Goal: Task Accomplishment & Management: Manage account settings

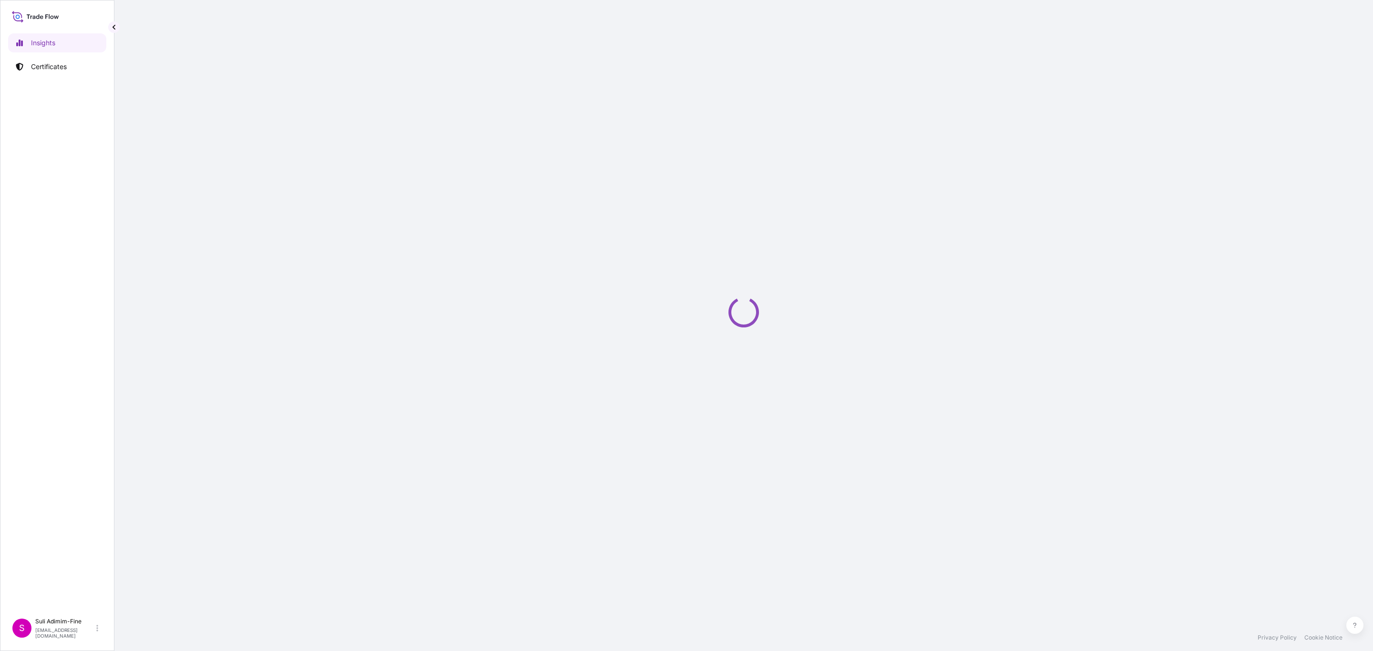
select select "2025"
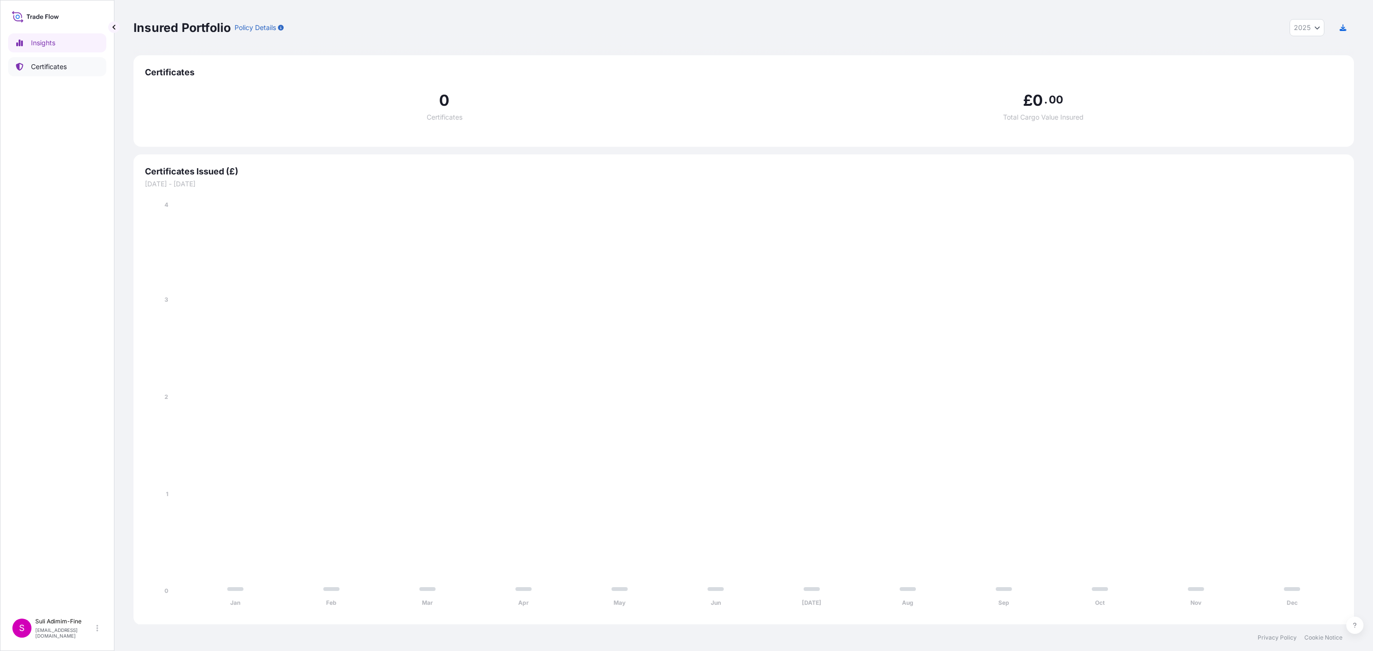
click at [43, 71] on p "Certificates" at bounding box center [49, 67] width 36 height 10
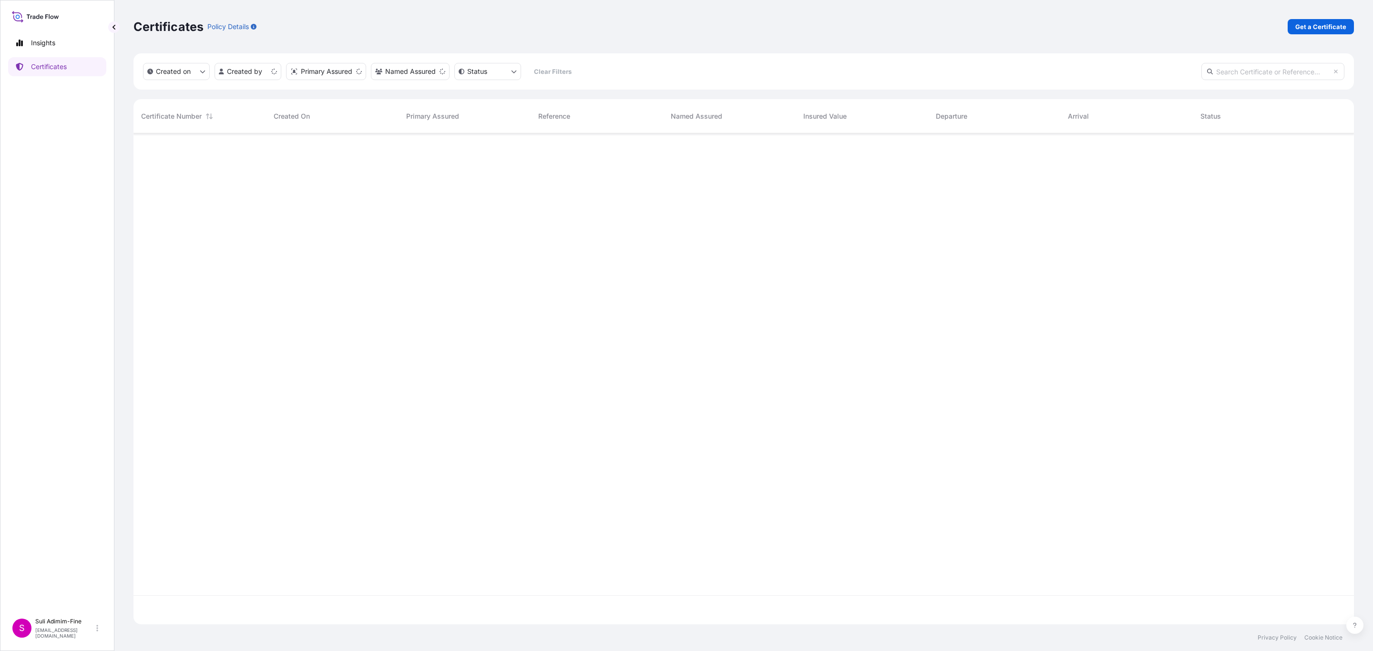
scroll to position [485, 1209]
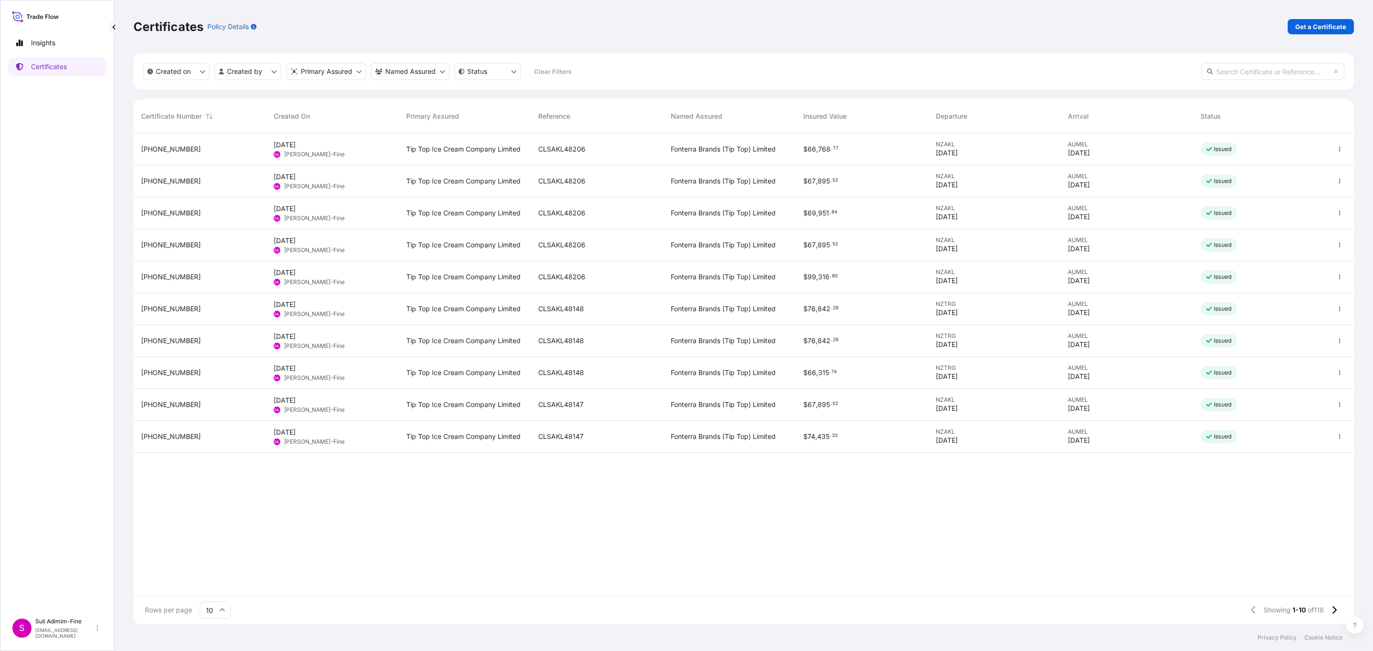
click at [1298, 150] on div "Issued" at bounding box center [1259, 150] width 133 height 32
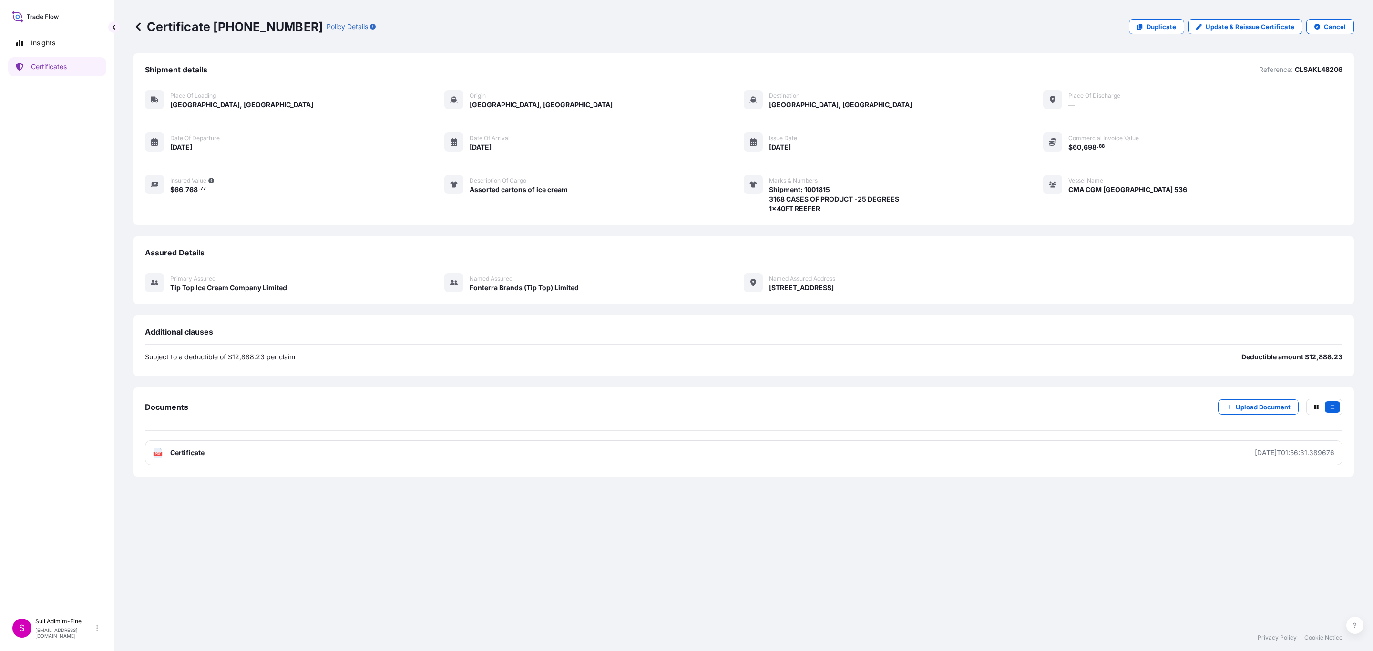
click at [143, 27] on p "Certificate 31891-118-1" at bounding box center [228, 26] width 189 height 15
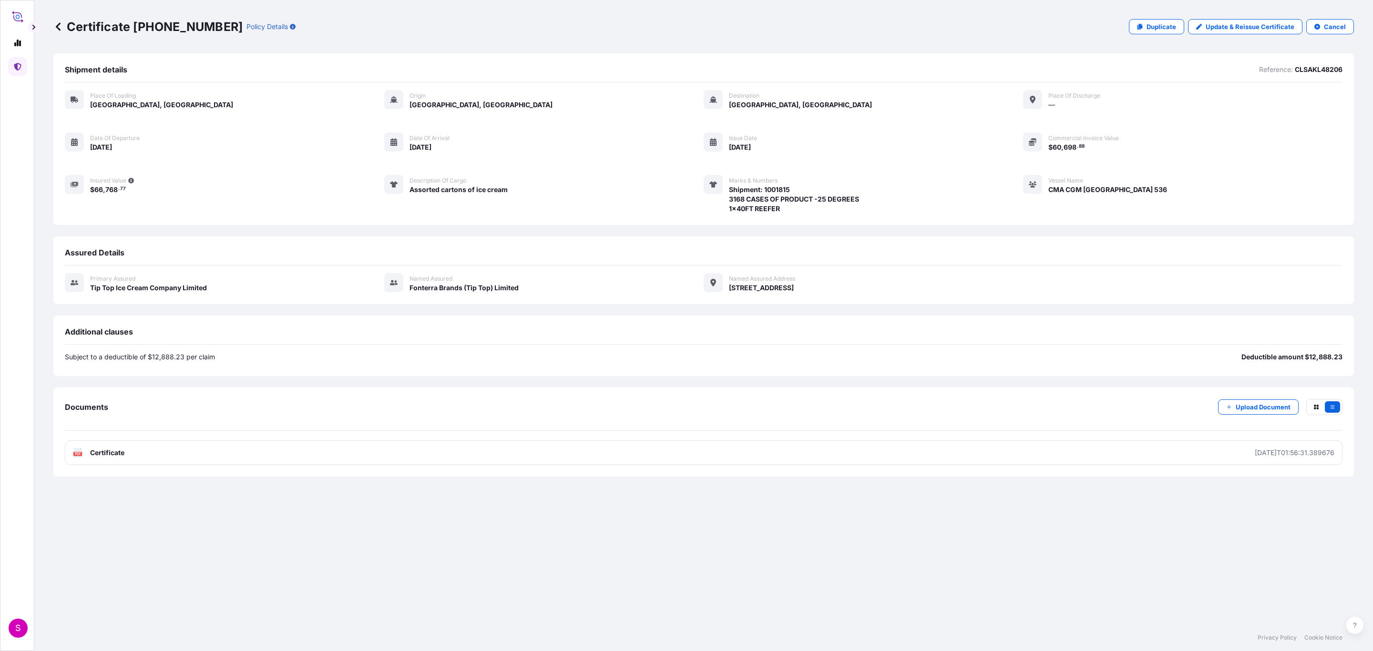
click at [69, 23] on p "Certificate 31891-118-1" at bounding box center [147, 26] width 189 height 15
click at [18, 62] on link at bounding box center [17, 66] width 19 height 19
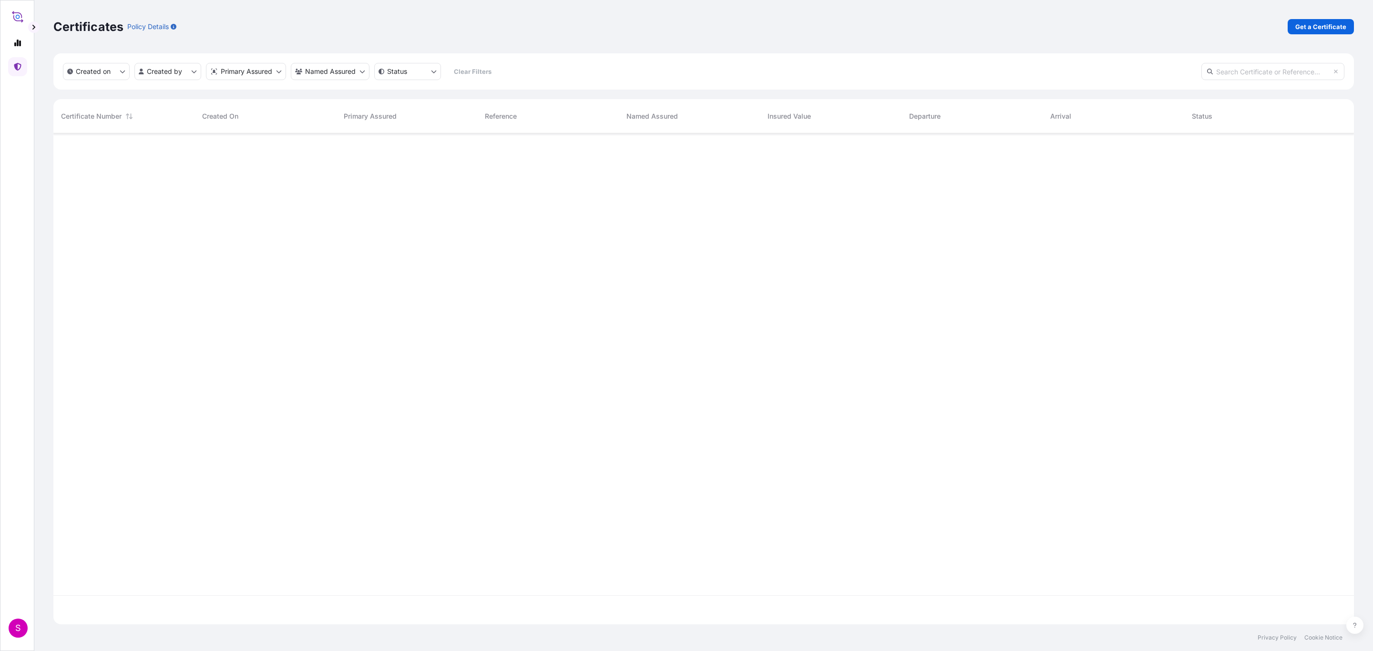
scroll to position [485, 1289]
click at [116, 74] on button "Created on" at bounding box center [96, 71] width 67 height 17
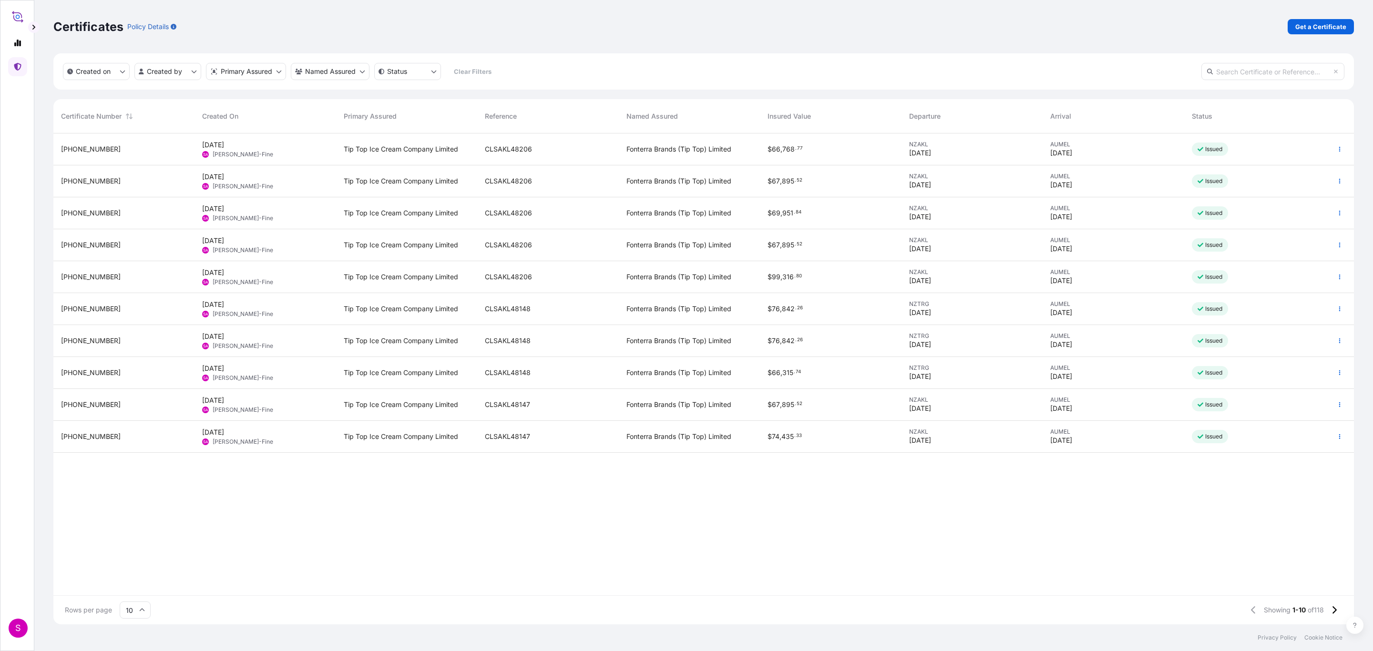
click at [964, 41] on div "Certificates Policy Details Get a Certificate" at bounding box center [703, 26] width 1301 height 53
click at [1111, 148] on div "AUMEL 15/10/2025" at bounding box center [1113, 149] width 126 height 17
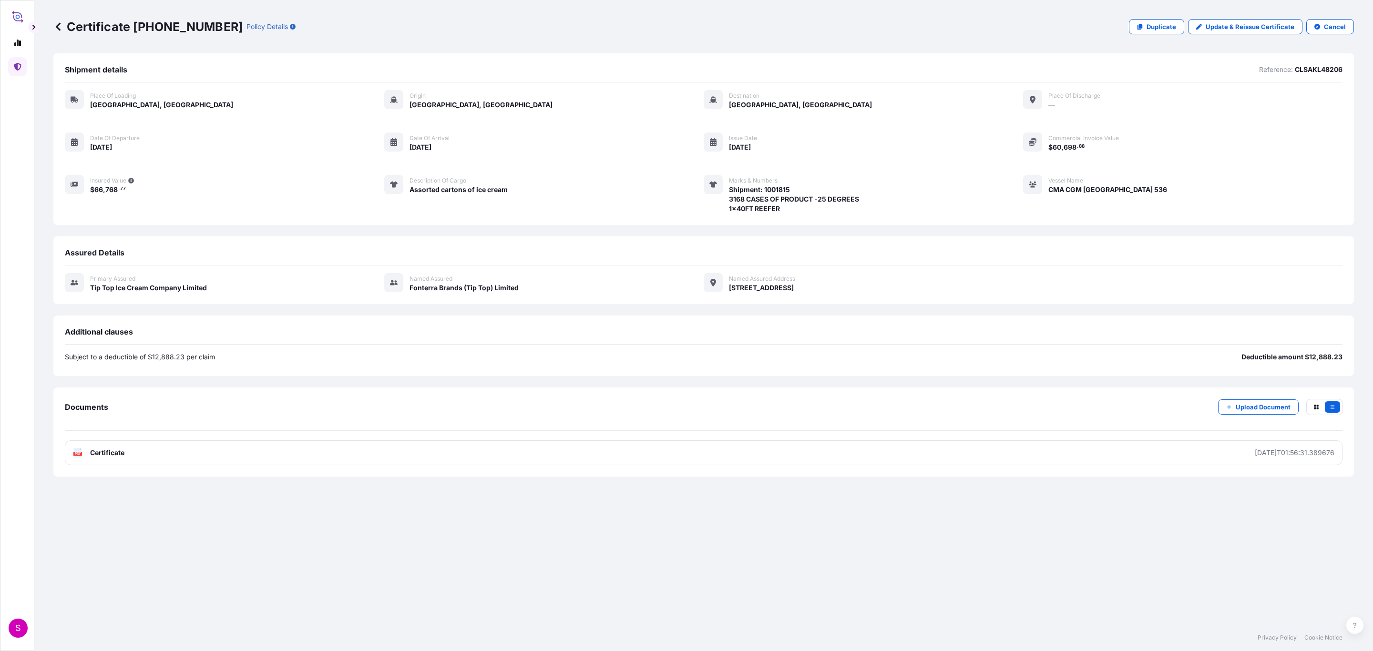
click at [20, 66] on icon at bounding box center [18, 67] width 8 height 8
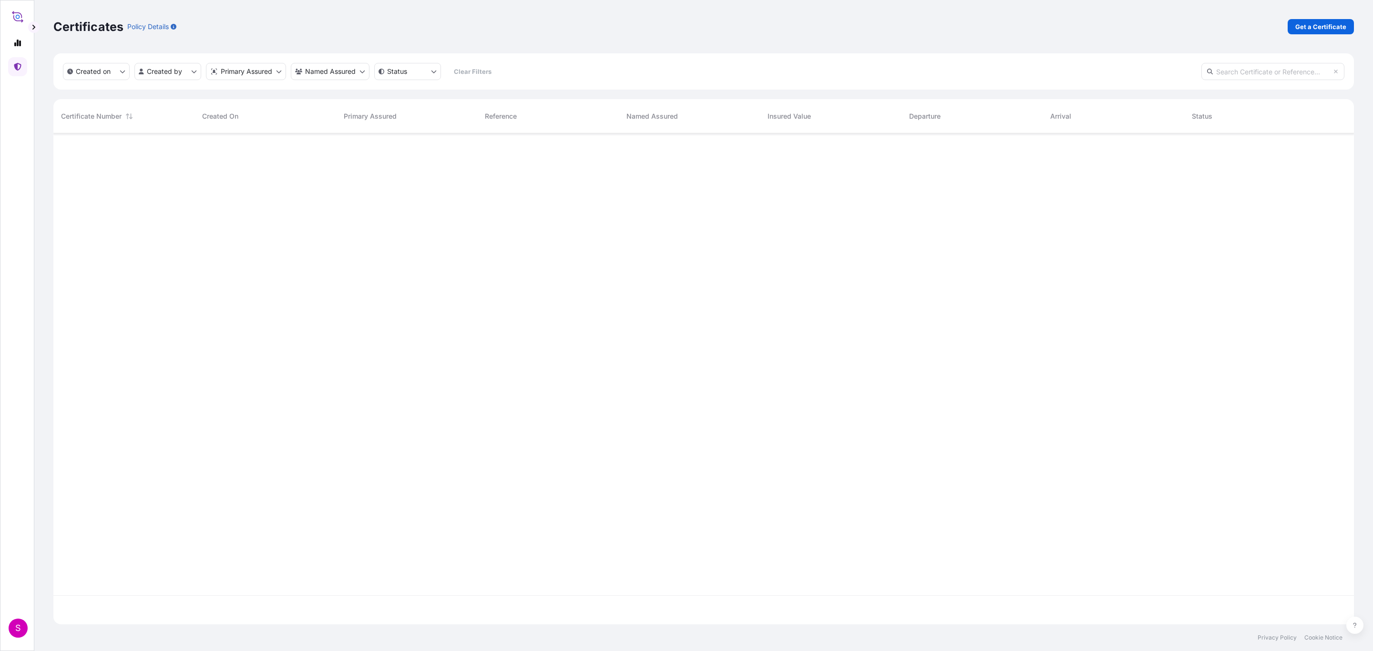
scroll to position [485, 1289]
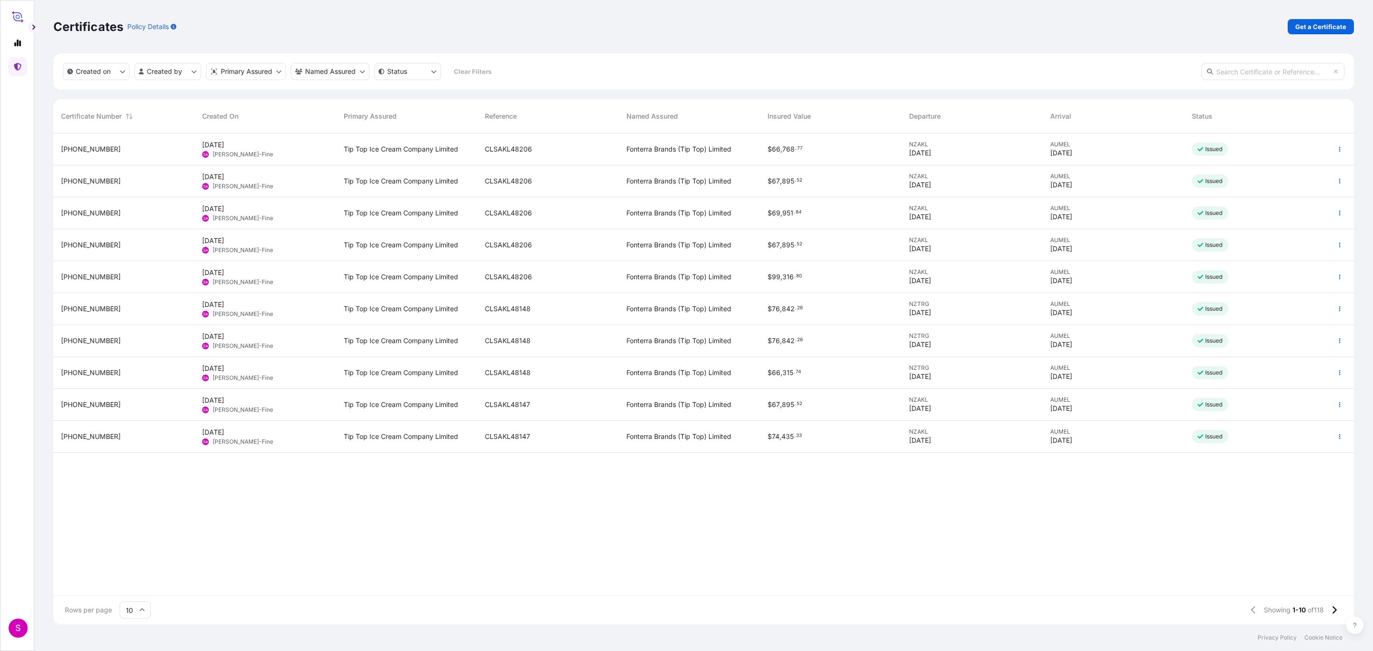
click at [1159, 181] on div "AUMEL 15/10/2025" at bounding box center [1113, 181] width 126 height 17
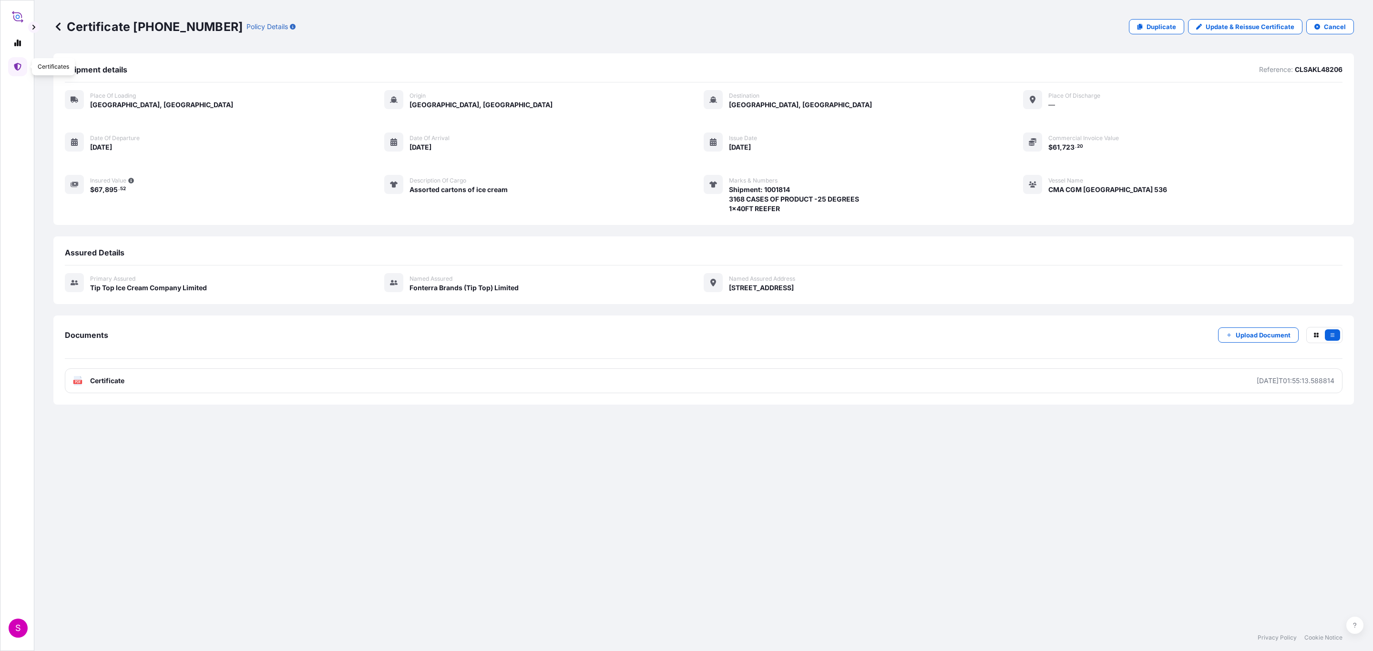
click at [14, 66] on icon at bounding box center [18, 67] width 8 height 8
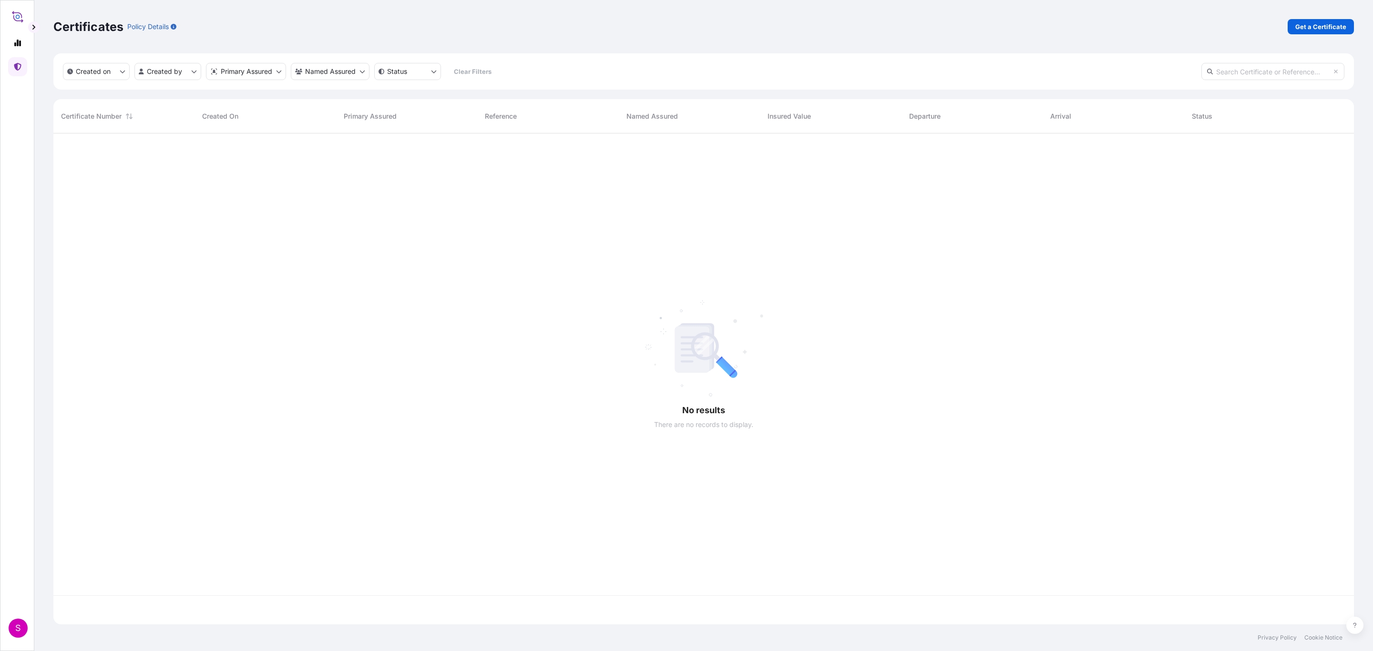
scroll to position [485, 1289]
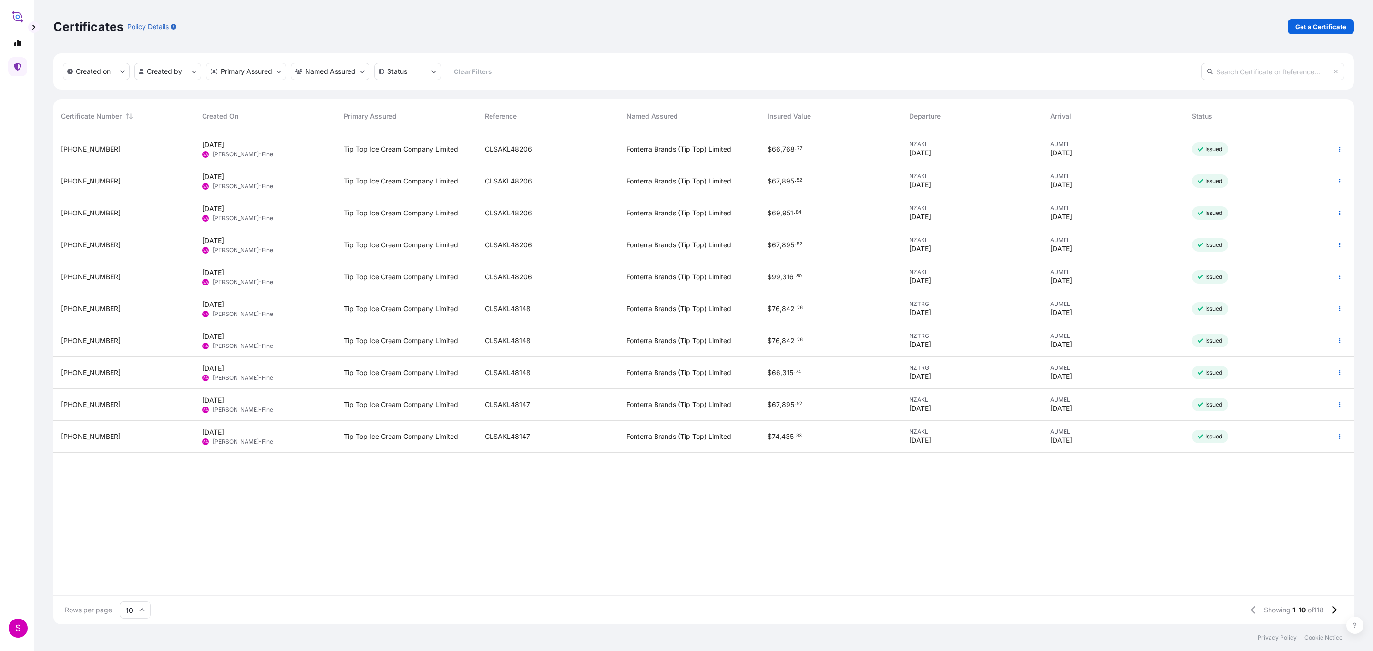
click at [1126, 213] on div "AUMEL 15/10/2025" at bounding box center [1113, 213] width 126 height 17
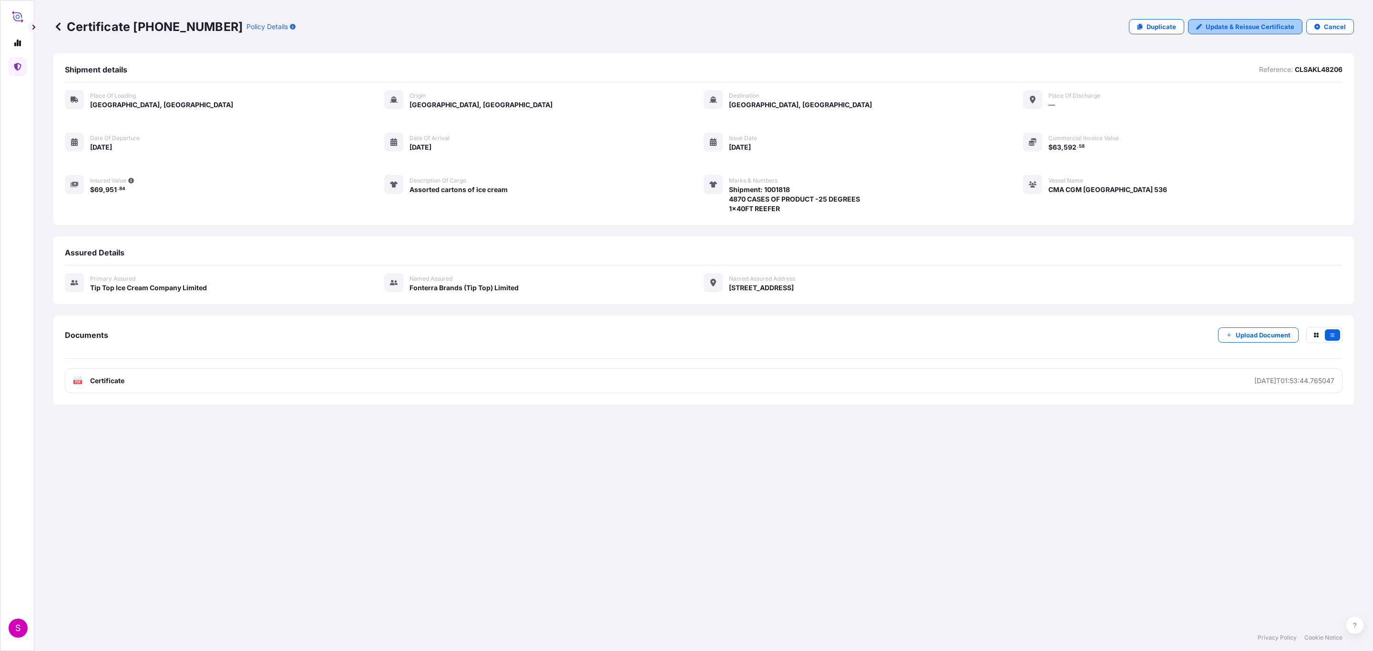
click at [1249, 28] on p "Update & Reissue Certificate" at bounding box center [1250, 27] width 89 height 10
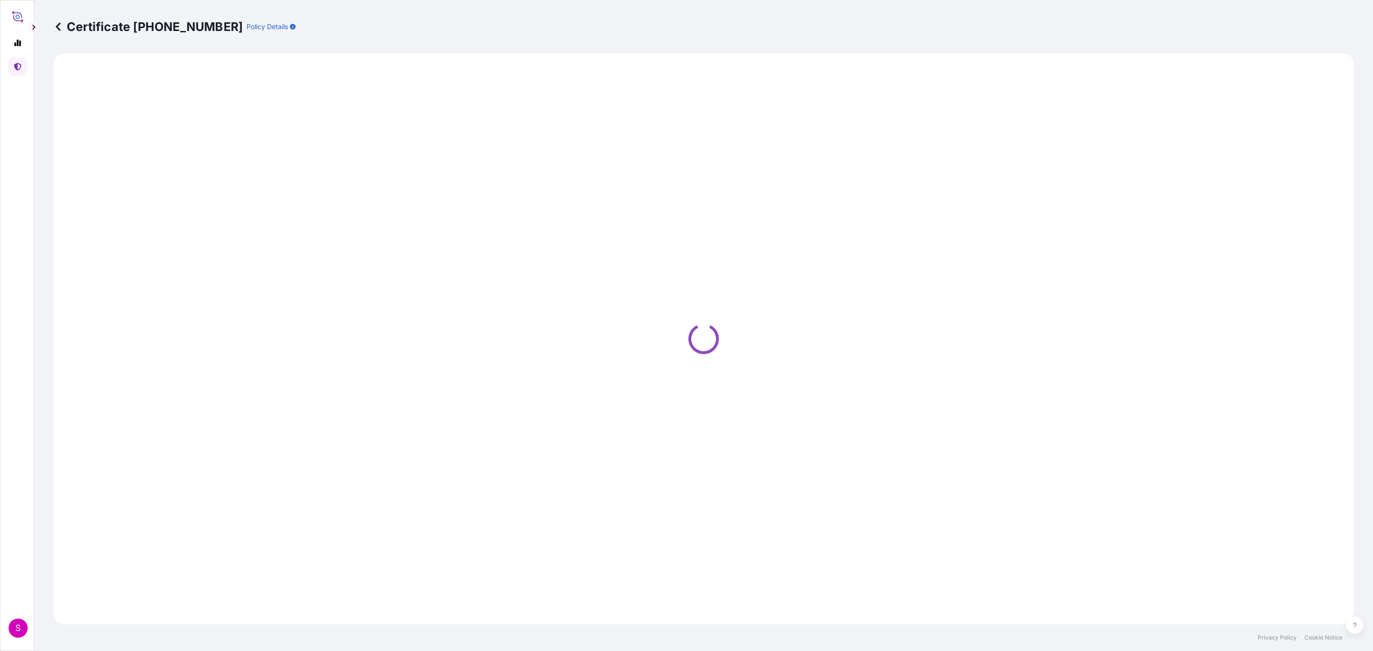
select select "Road / Inland"
select select "Ocean Vessel"
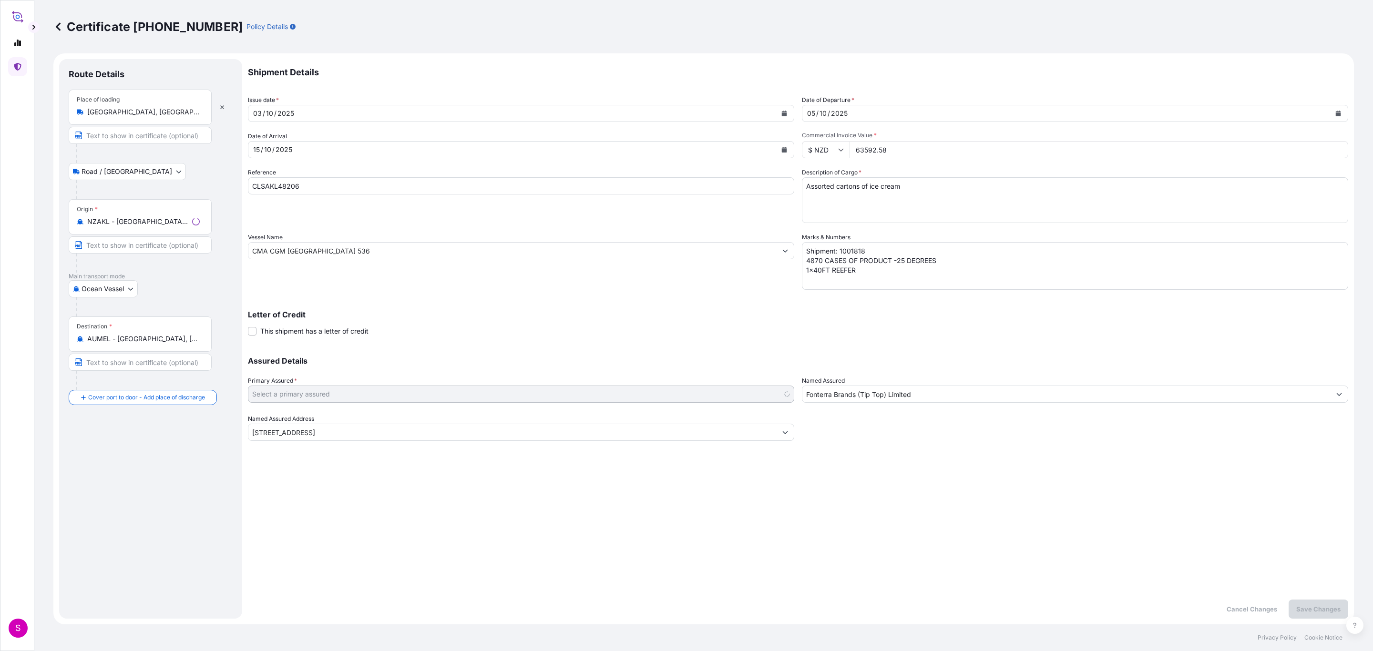
select select "31891"
drag, startPoint x: 352, startPoint y: 254, endPoint x: 200, endPoint y: 251, distance: 151.7
click at [200, 251] on form "Route Details Place of loading Auckland, New Zealand Road / Inland Road / Inlan…" at bounding box center [703, 338] width 1301 height 571
paste input "OLGA MAERSK 537"
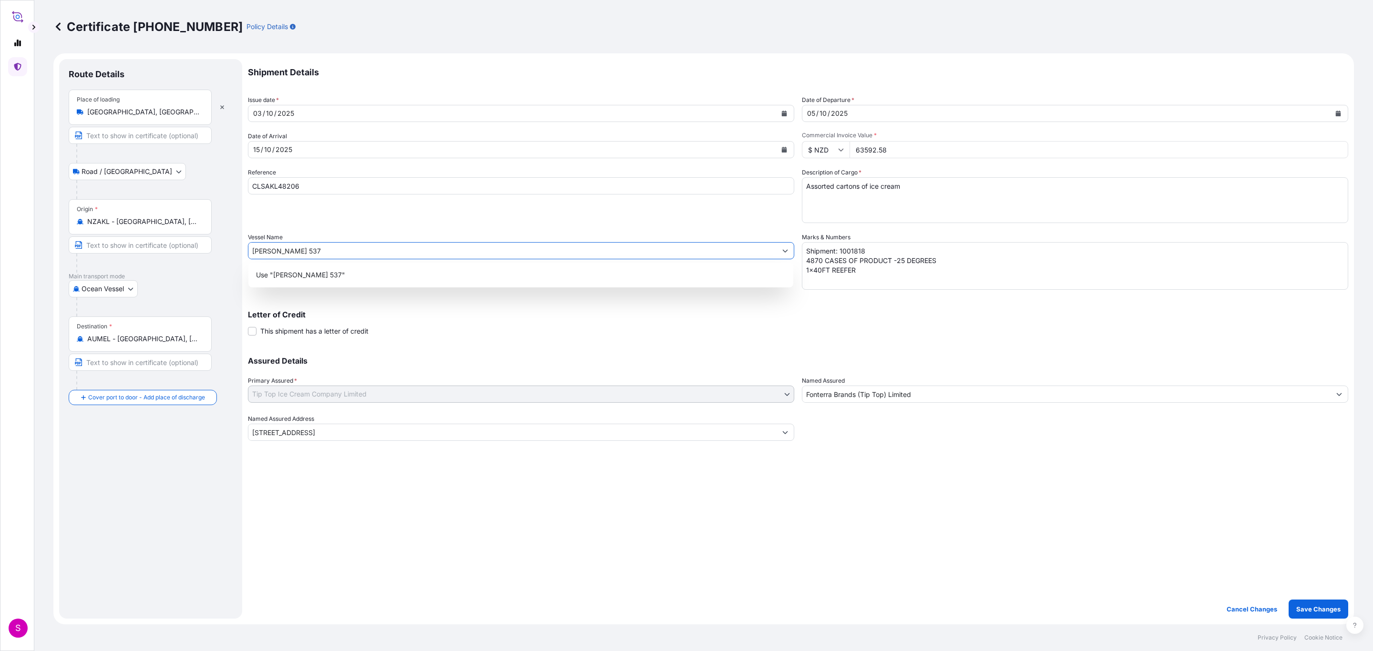
type input "OLGA MAERSK 537"
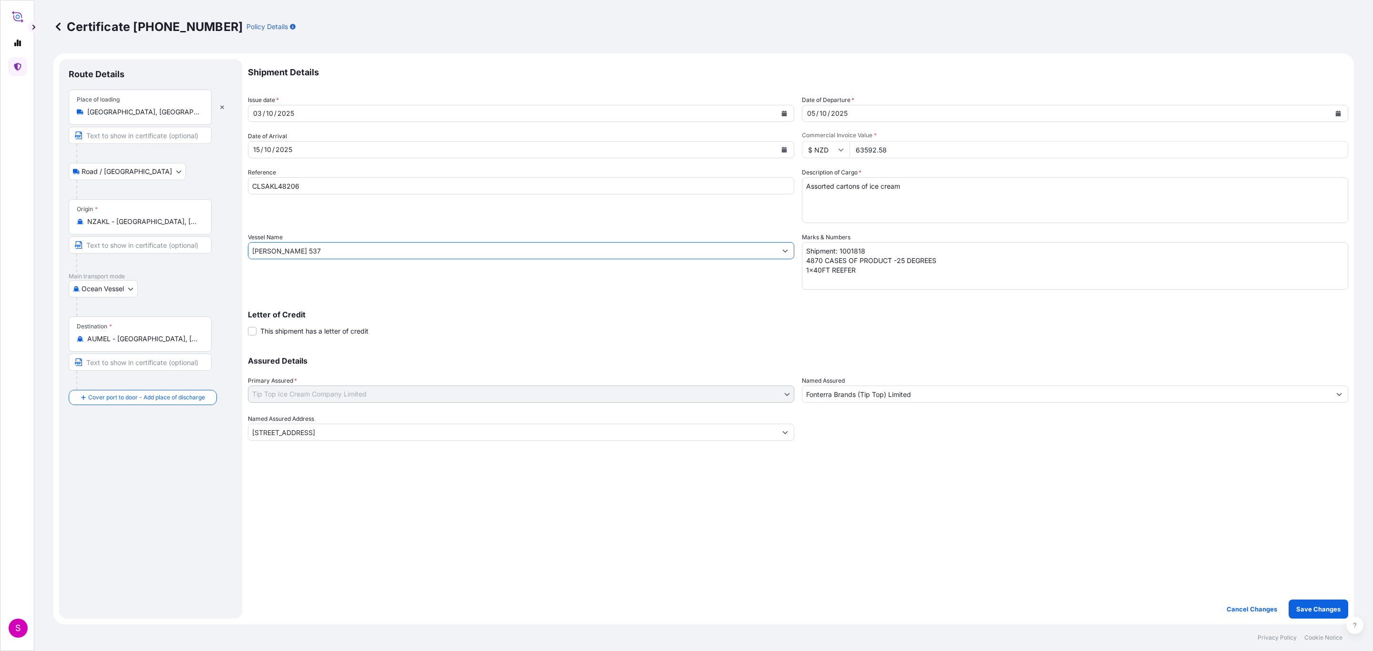
click at [1335, 114] on button "Calendar" at bounding box center [1338, 113] width 15 height 15
click at [890, 196] on div "10" at bounding box center [891, 193] width 17 height 17
click at [782, 149] on icon "Calendar" at bounding box center [784, 150] width 5 height 6
click at [332, 247] on div "17" at bounding box center [337, 247] width 17 height 17
click at [1317, 607] on p "Save Changes" at bounding box center [1319, 610] width 44 height 10
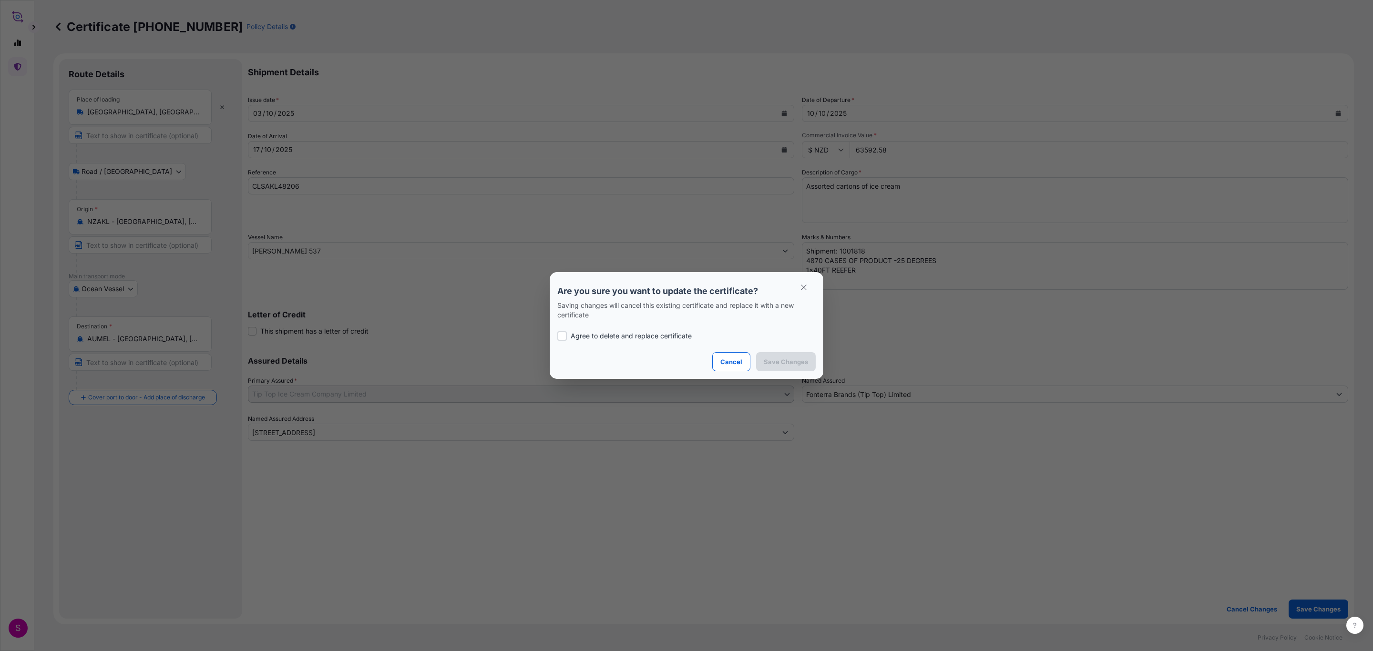
click at [565, 335] on div at bounding box center [562, 336] width 10 height 10
checkbox input "true"
click at [782, 359] on p "Save Changes" at bounding box center [786, 362] width 44 height 10
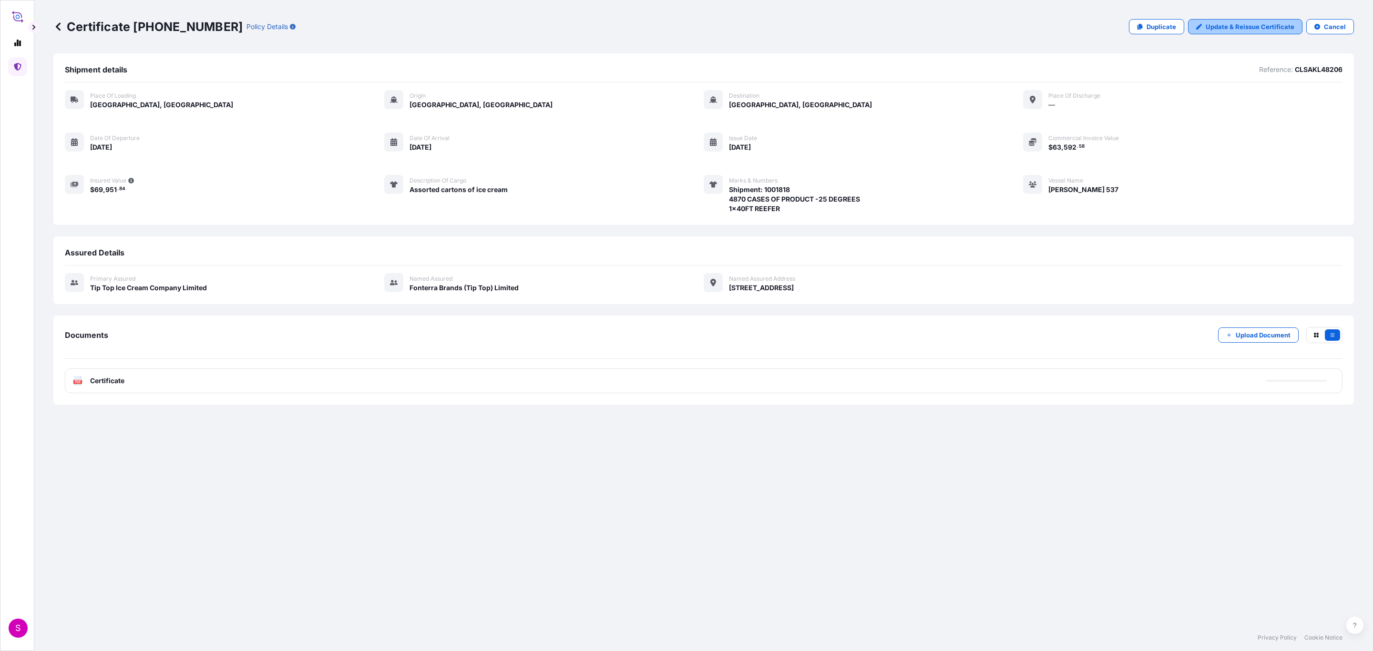
click at [1236, 27] on p "Update & Reissue Certificate" at bounding box center [1250, 27] width 89 height 10
select select "Road / Inland"
select select "Ocean Vessel"
select select "31891"
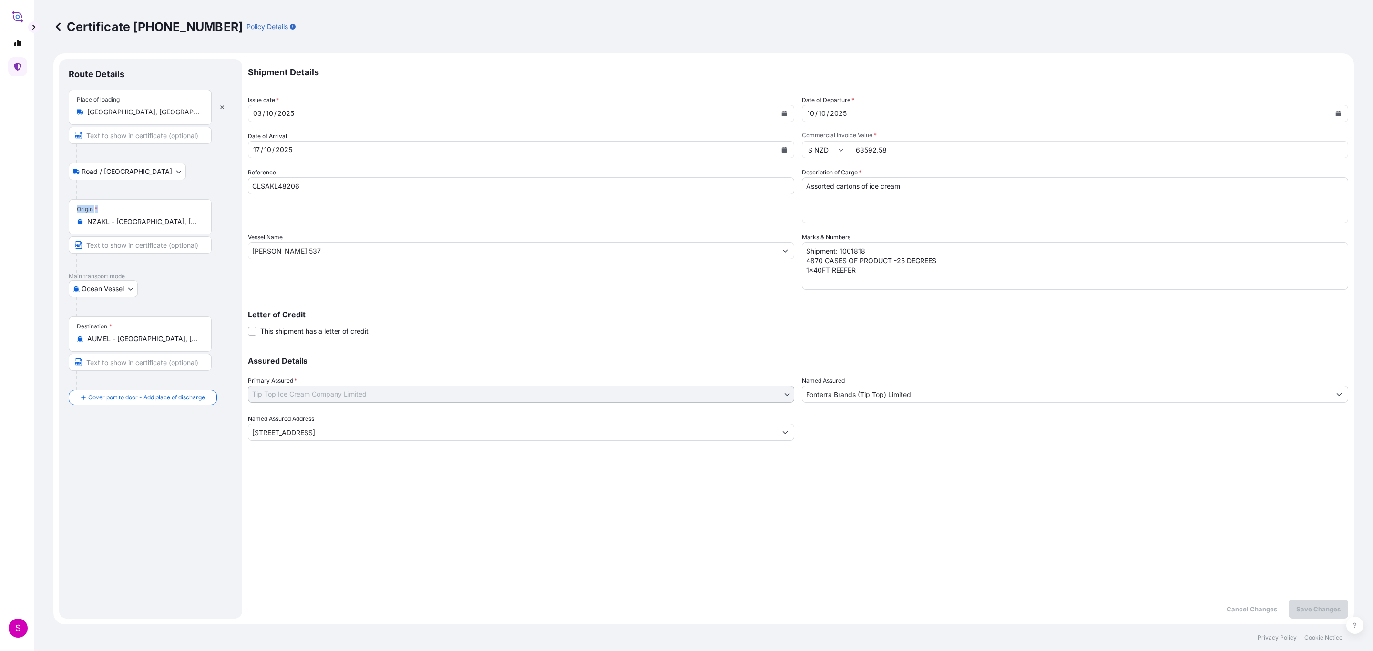
drag, startPoint x: 206, startPoint y: 222, endPoint x: 56, endPoint y: 219, distance: 150.2
click at [56, 219] on form "Route Details Place of loading Auckland, New Zealand Road / Inland Road / Inlan…" at bounding box center [703, 338] width 1301 height 571
click at [108, 223] on input "NZAKL - Auckland, New Zealand" at bounding box center [143, 222] width 113 height 10
drag, startPoint x: 196, startPoint y: 219, endPoint x: 73, endPoint y: 219, distance: 123.0
click at [73, 219] on div "Origin * NZAKL - Auckland, New Zealand" at bounding box center [140, 216] width 143 height 35
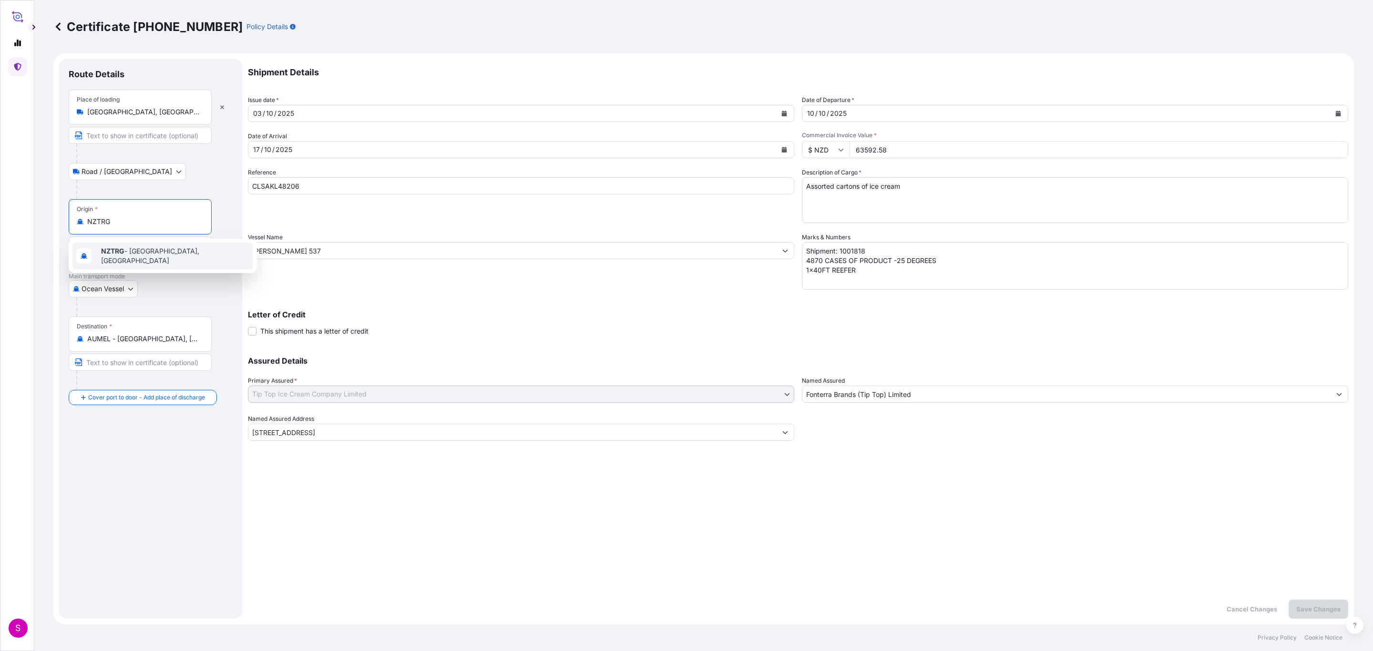
click at [146, 255] on span "NZTRG - Tauranga, New Zealand" at bounding box center [175, 256] width 148 height 19
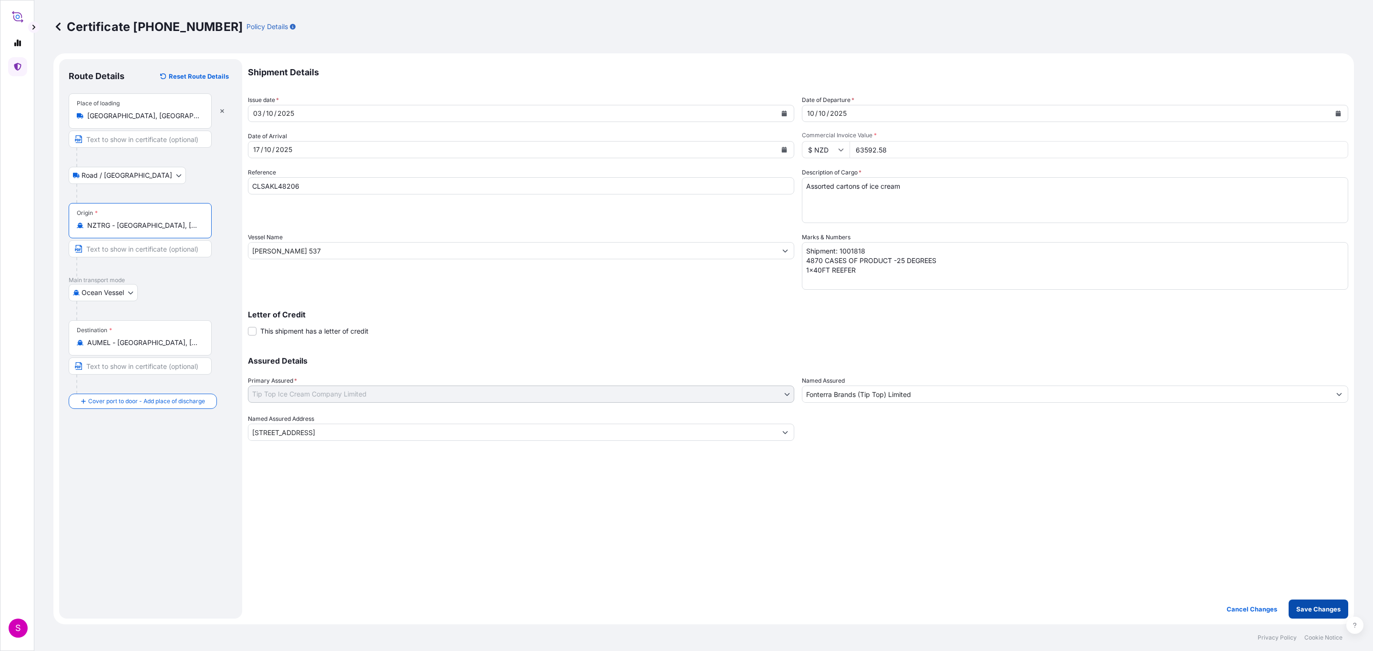
type input "NZTRG - Tauranga, New Zealand"
click at [1322, 609] on p "Save Changes" at bounding box center [1319, 610] width 44 height 10
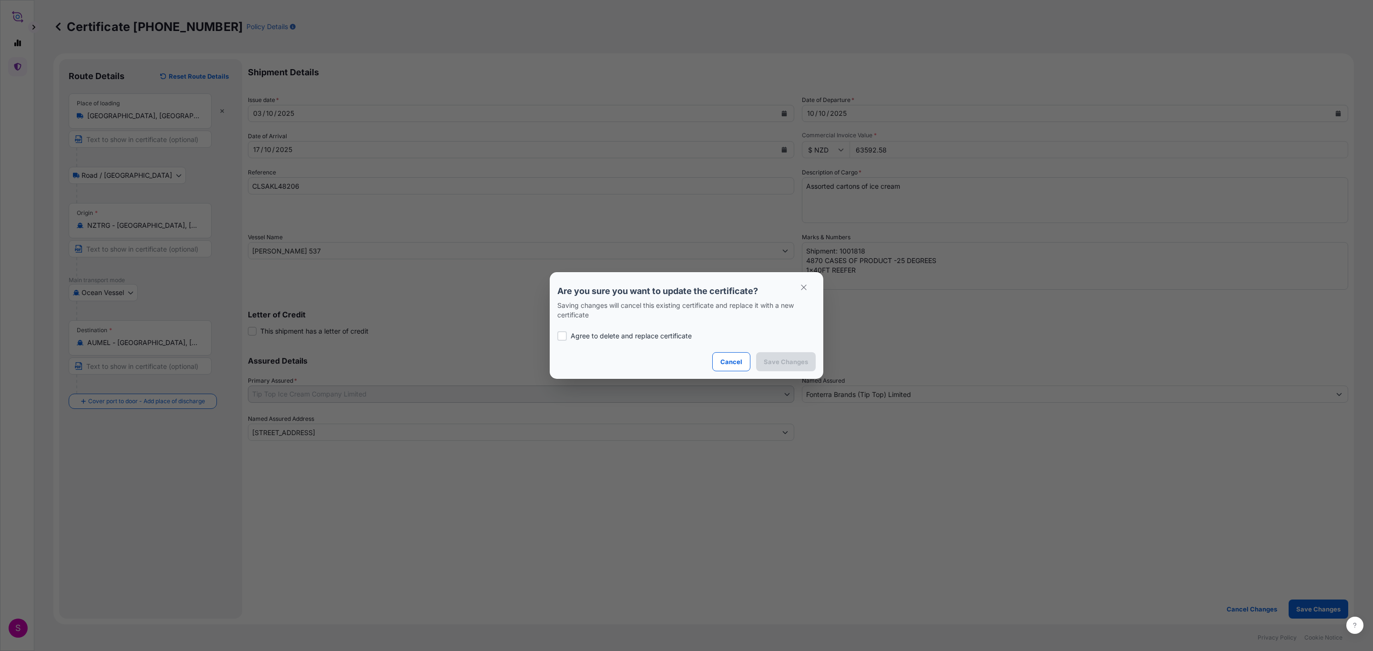
click at [562, 335] on div at bounding box center [562, 336] width 10 height 10
checkbox input "true"
click at [767, 358] on button "Save Changes" at bounding box center [786, 361] width 60 height 19
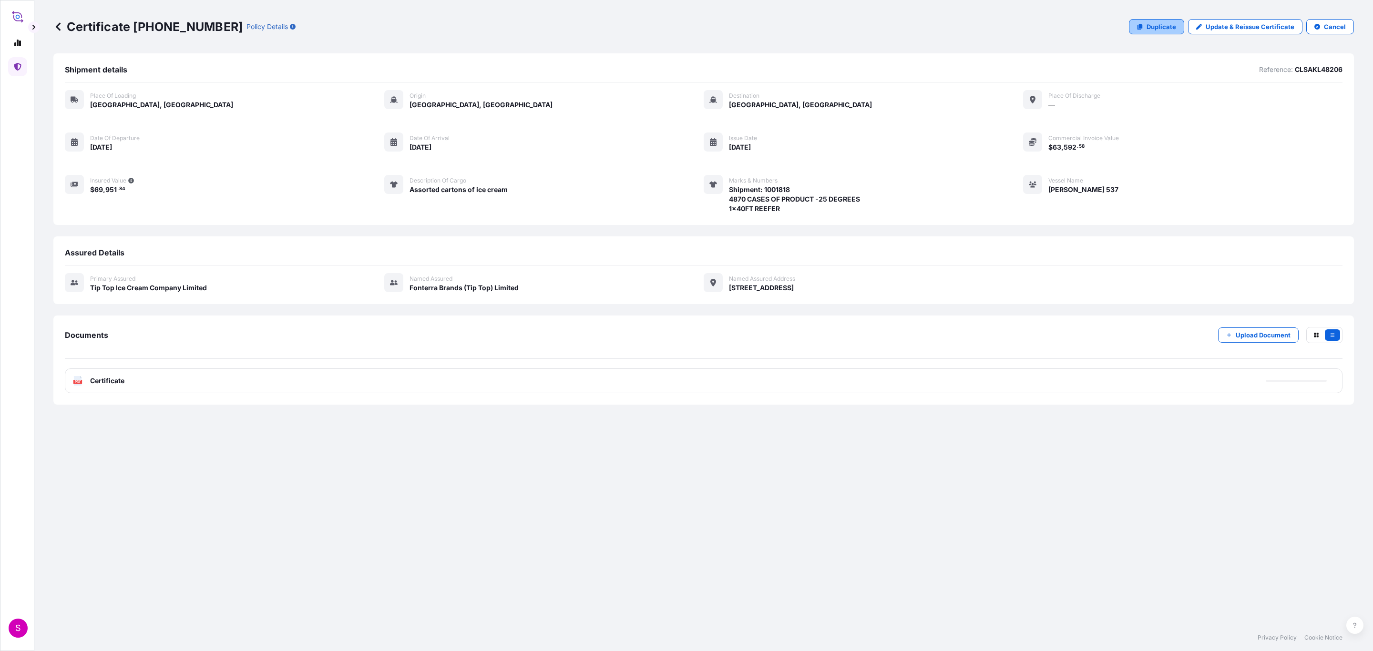
click at [1171, 27] on p "Duplicate" at bounding box center [1162, 27] width 30 height 10
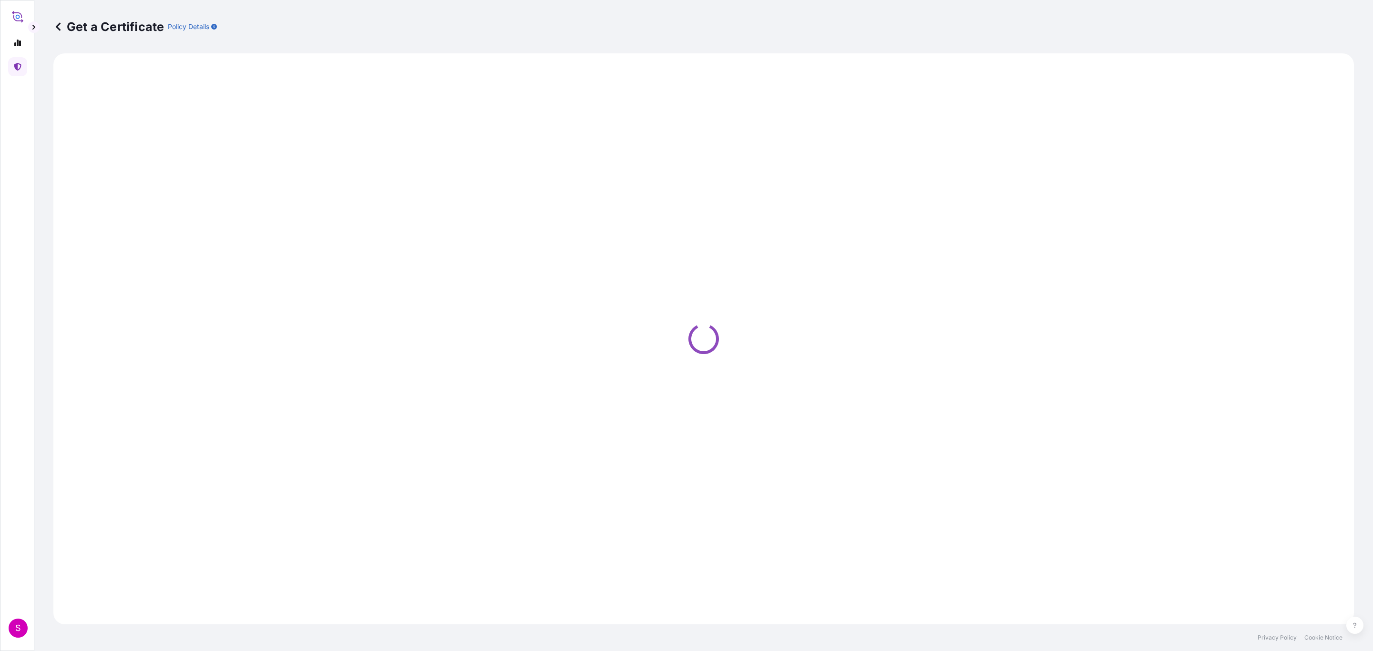
select select "Road / Inland"
select select "Ocean Vessel"
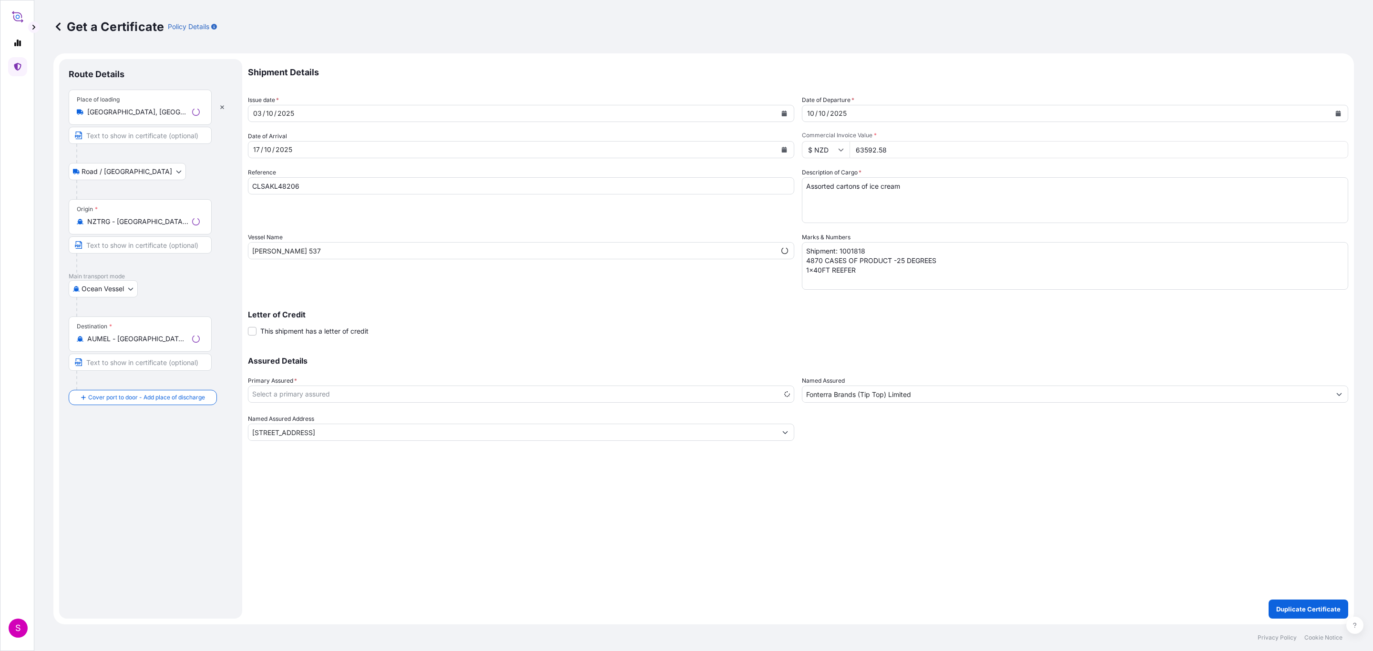
select select "31891"
click at [782, 109] on button "Calendar" at bounding box center [784, 113] width 15 height 15
click at [267, 195] on div "6" at bounding box center [264, 193] width 17 height 17
drag, startPoint x: 929, startPoint y: 149, endPoint x: 799, endPoint y: 152, distance: 130.2
click at [782, 150] on div "Shipment Details Issue date * 06 / 10 / 2025 Date of Departure * 10 / 10 / 2025…" at bounding box center [798, 250] width 1101 height 382
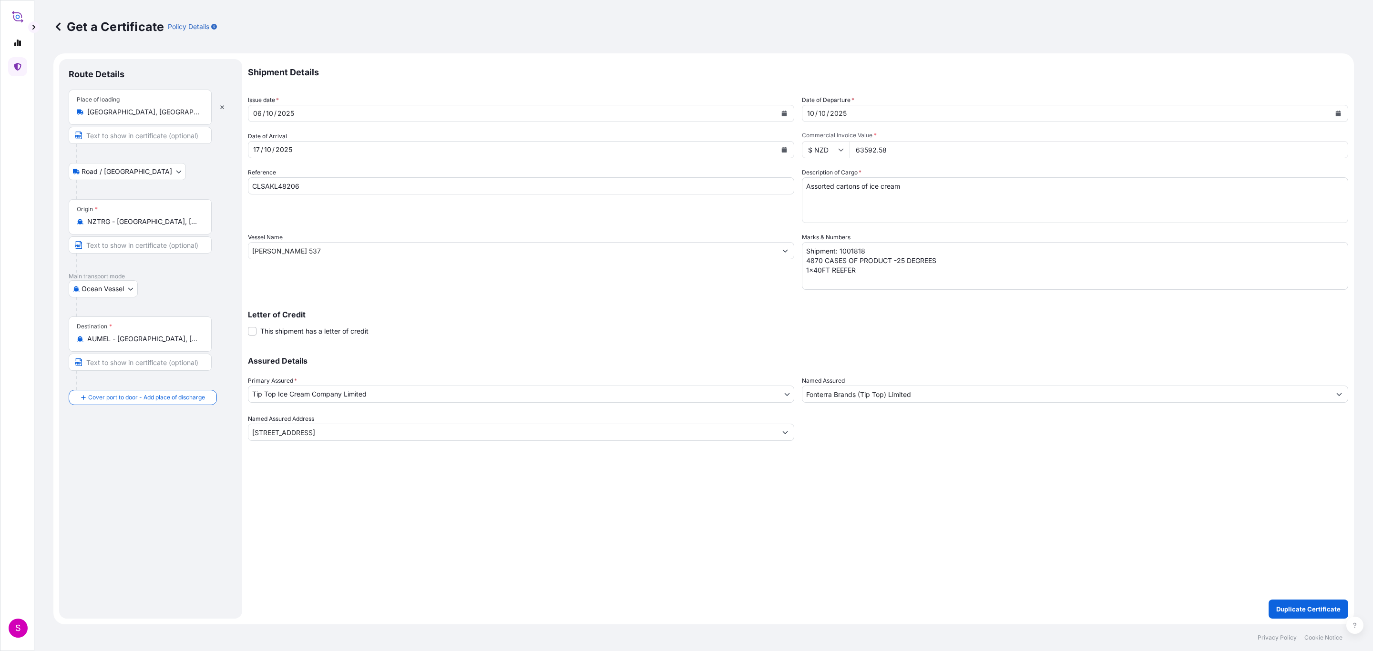
paste input "50664.00"
type input "50664.00"
click at [873, 252] on textarea "Shipment: 1001818 4870 CASES OF PRODUCT -25 DEGREES 1x40FT REEFER" at bounding box center [1075, 266] width 546 height 48
type textarea "Shipment: 1001822 4870 CASES OF PRODUCT -25 DEGREES 1x40FT REEFER"
click at [274, 184] on input "CLSAKL48206" at bounding box center [521, 185] width 546 height 17
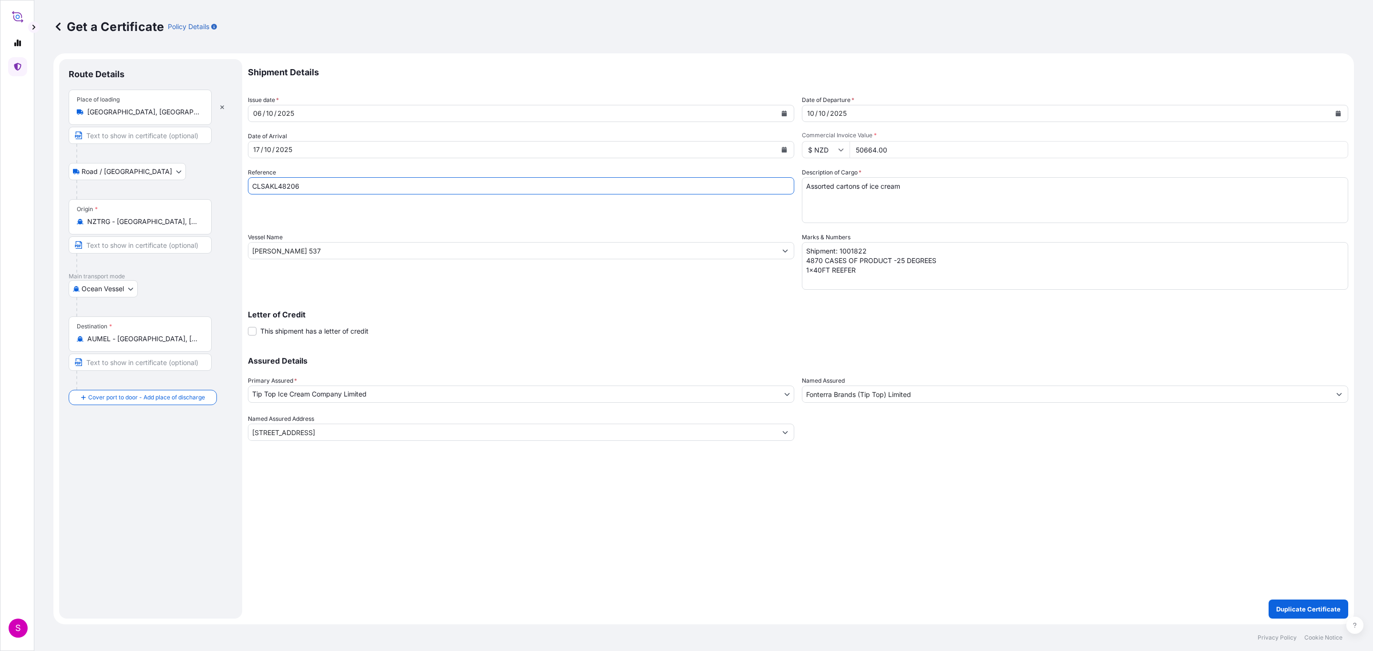
click at [274, 184] on input "CLSAKL48206" at bounding box center [521, 185] width 546 height 17
paste input "60"
type input "CLSAKL48260"
click at [810, 259] on textarea "Shipment: 1001818 4870 CASES OF PRODUCT -25 DEGREES 1x40FT REEFER" at bounding box center [1075, 266] width 546 height 48
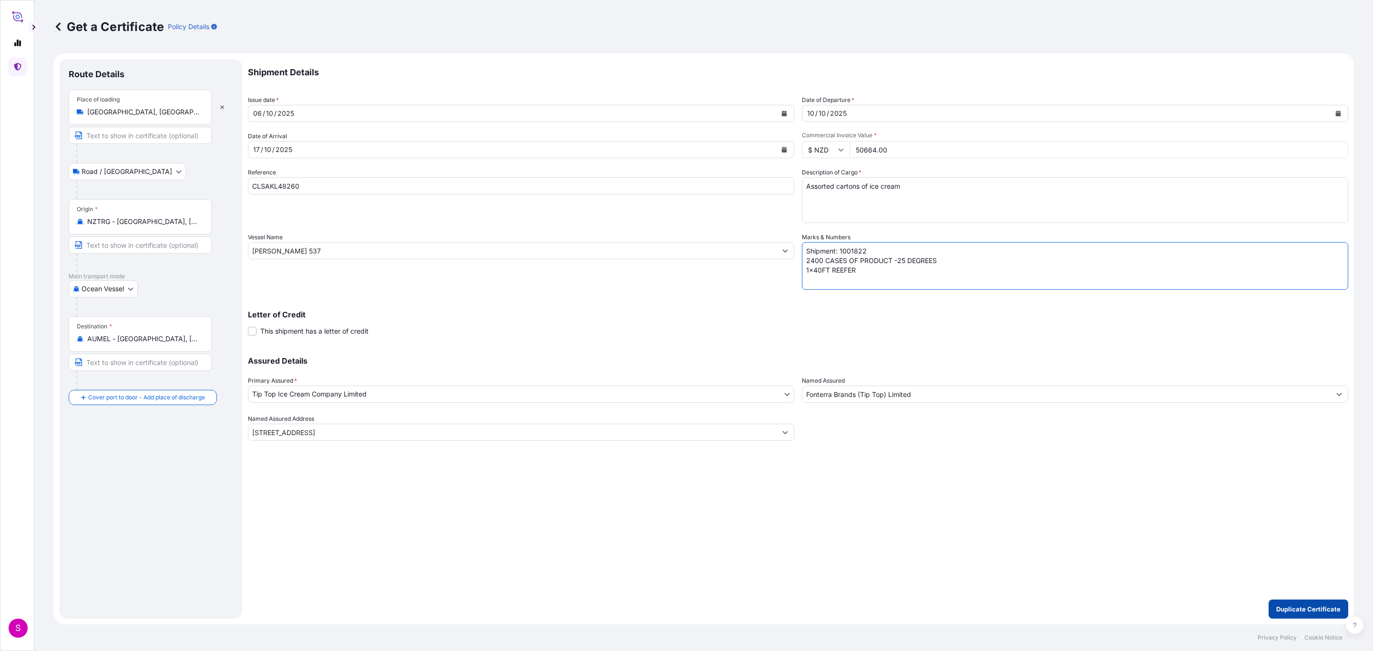
type textarea "Shipment: 1001822 2400 CASES OF PRODUCT -25 DEGREES 1x40FT REEFER"
click at [1308, 607] on p "Duplicate Certificate" at bounding box center [1309, 610] width 64 height 10
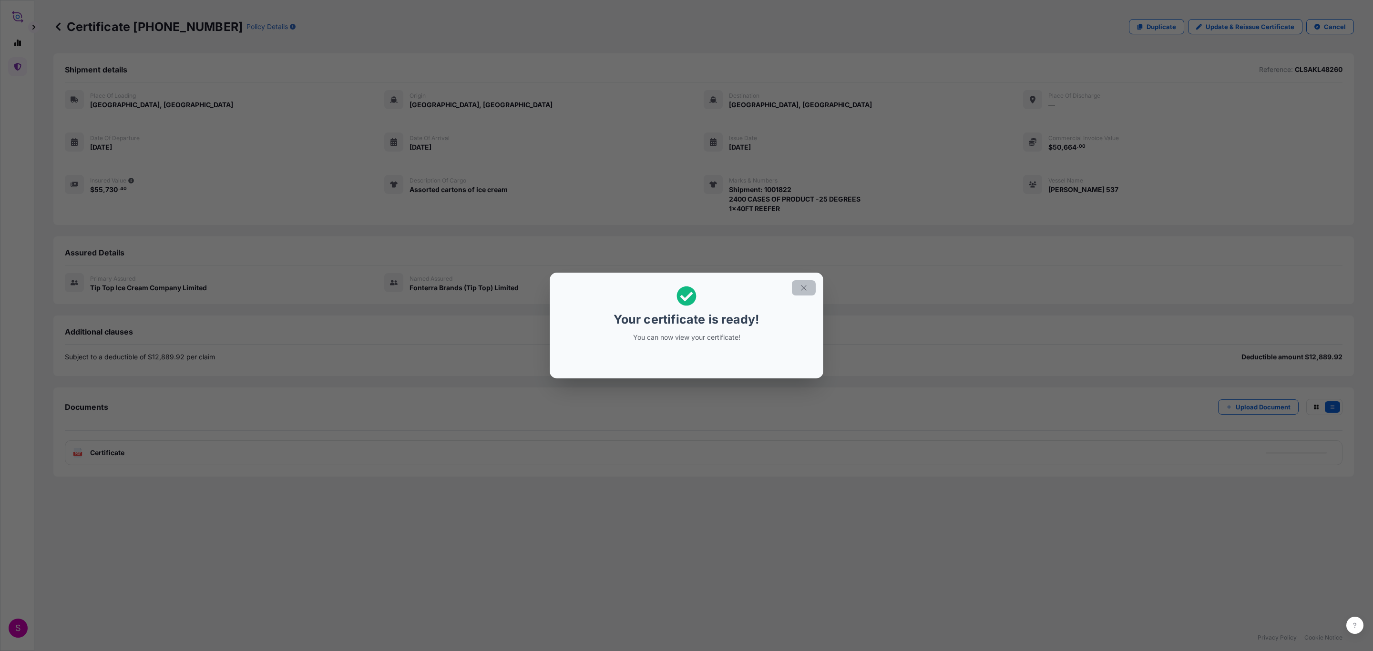
click at [807, 286] on icon "button" at bounding box center [804, 288] width 9 height 9
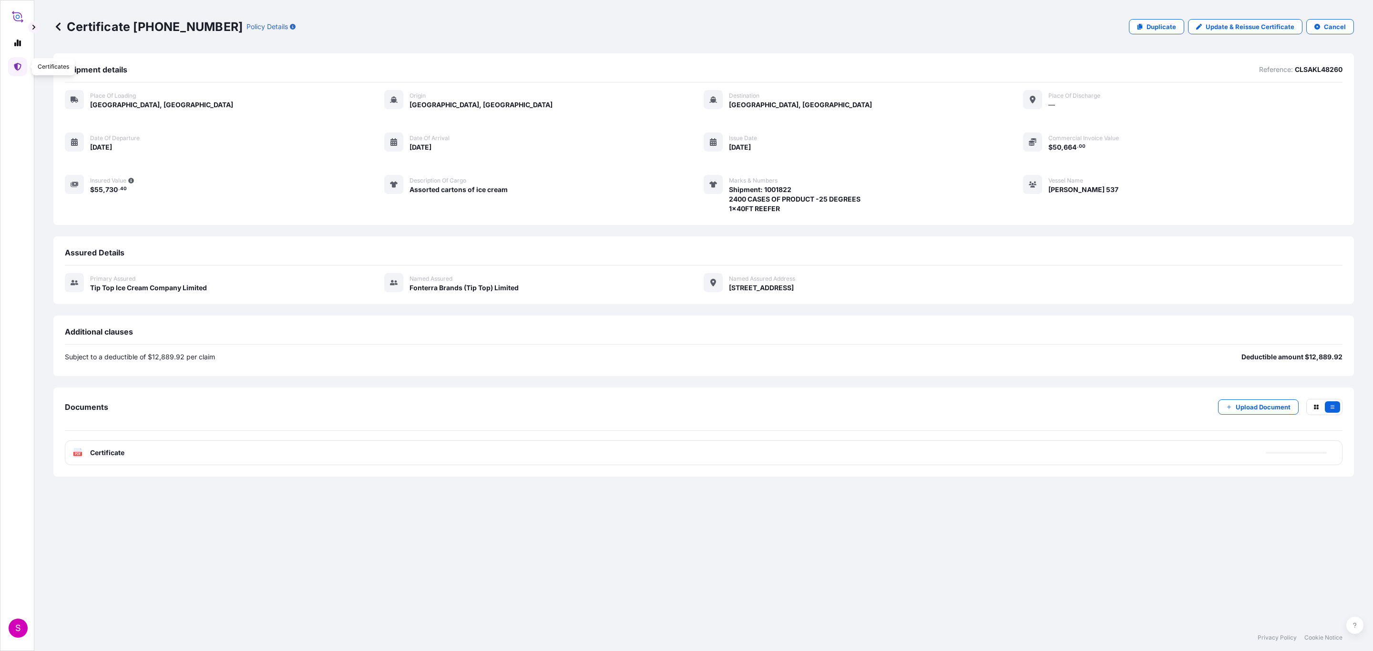
click at [23, 63] on link at bounding box center [17, 66] width 19 height 19
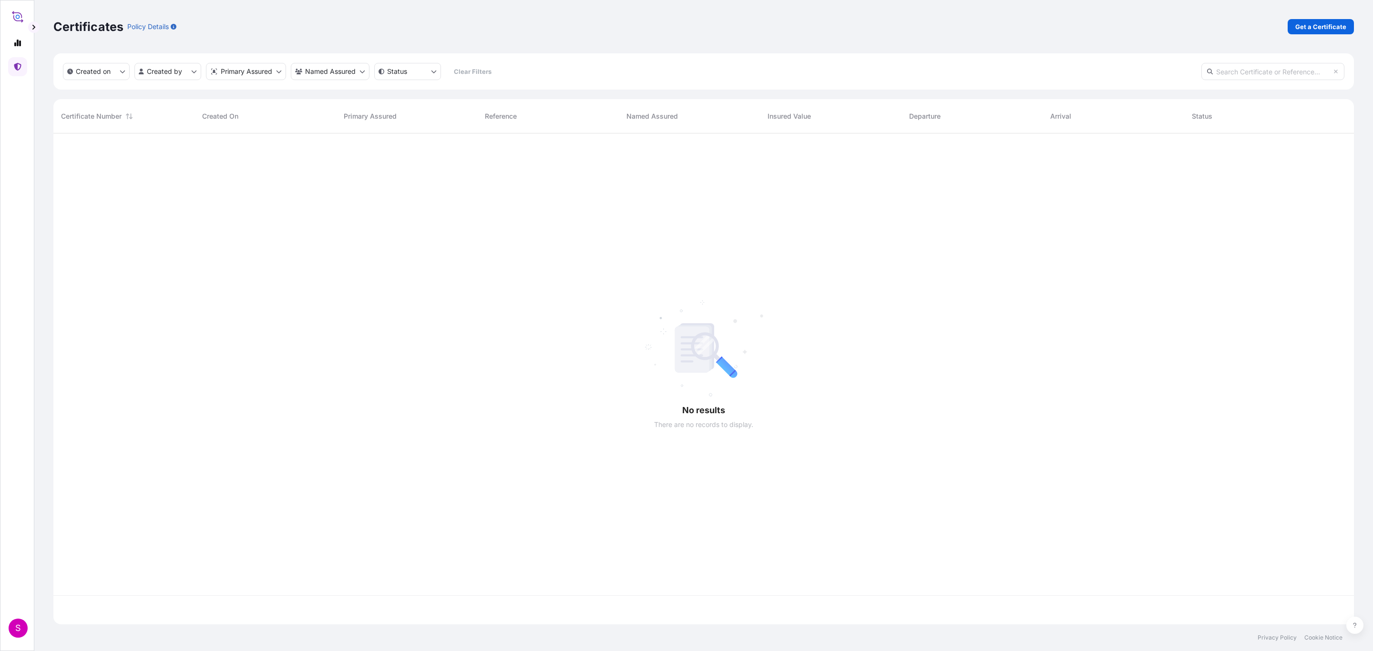
scroll to position [485, 1289]
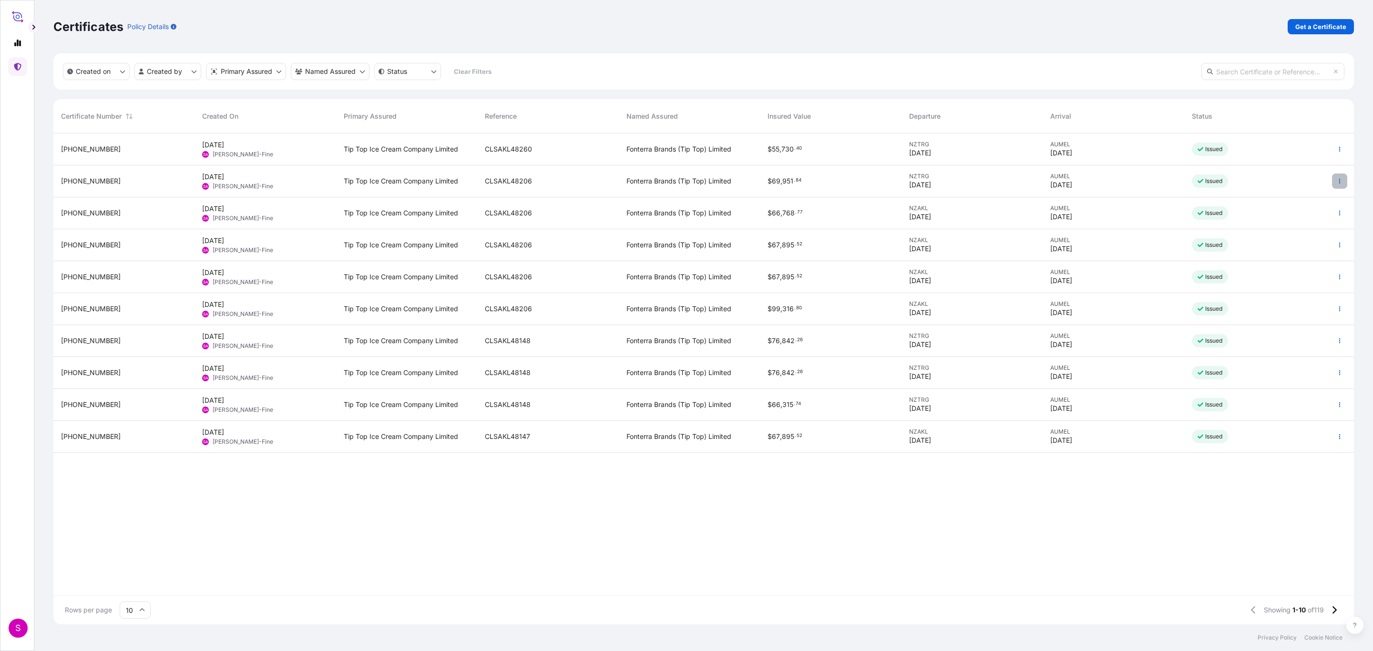
click at [1342, 179] on icon "button" at bounding box center [1340, 181] width 6 height 6
click at [1297, 198] on link "Edit details" at bounding box center [1289, 200] width 89 height 15
select select "Road / Inland"
select select "Ocean Vessel"
select select "31891"
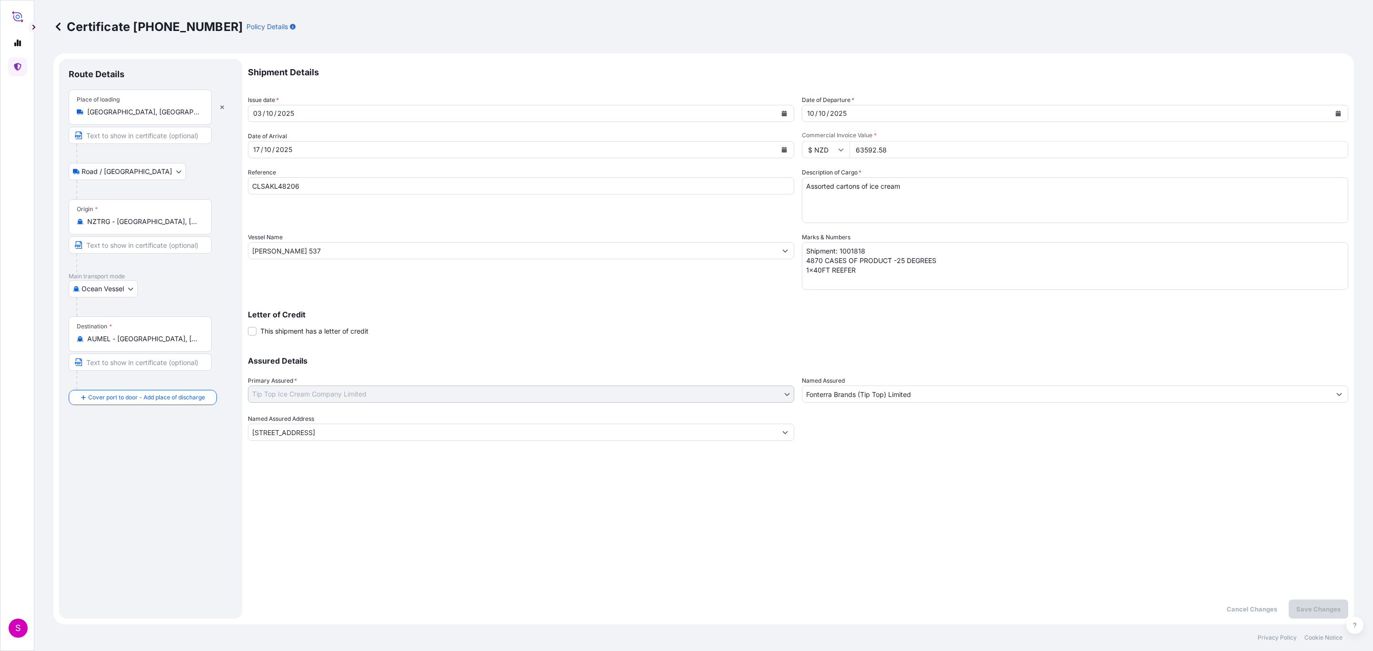
click at [306, 247] on input "OLGA MAERSK 537" at bounding box center [512, 250] width 528 height 17
click at [273, 182] on input "CLSAKL48206" at bounding box center [521, 185] width 546 height 17
paste input "60"
type input "CLSAKL48260"
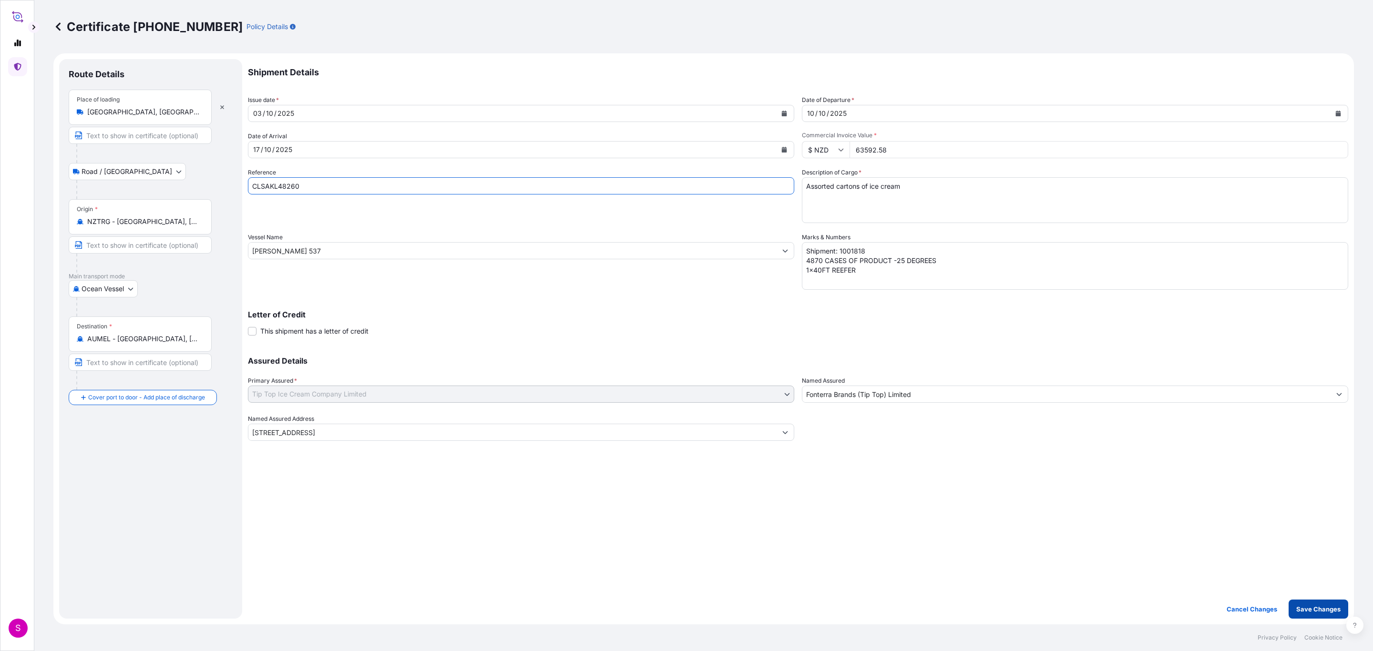
click at [1339, 611] on p "Save Changes" at bounding box center [1319, 610] width 44 height 10
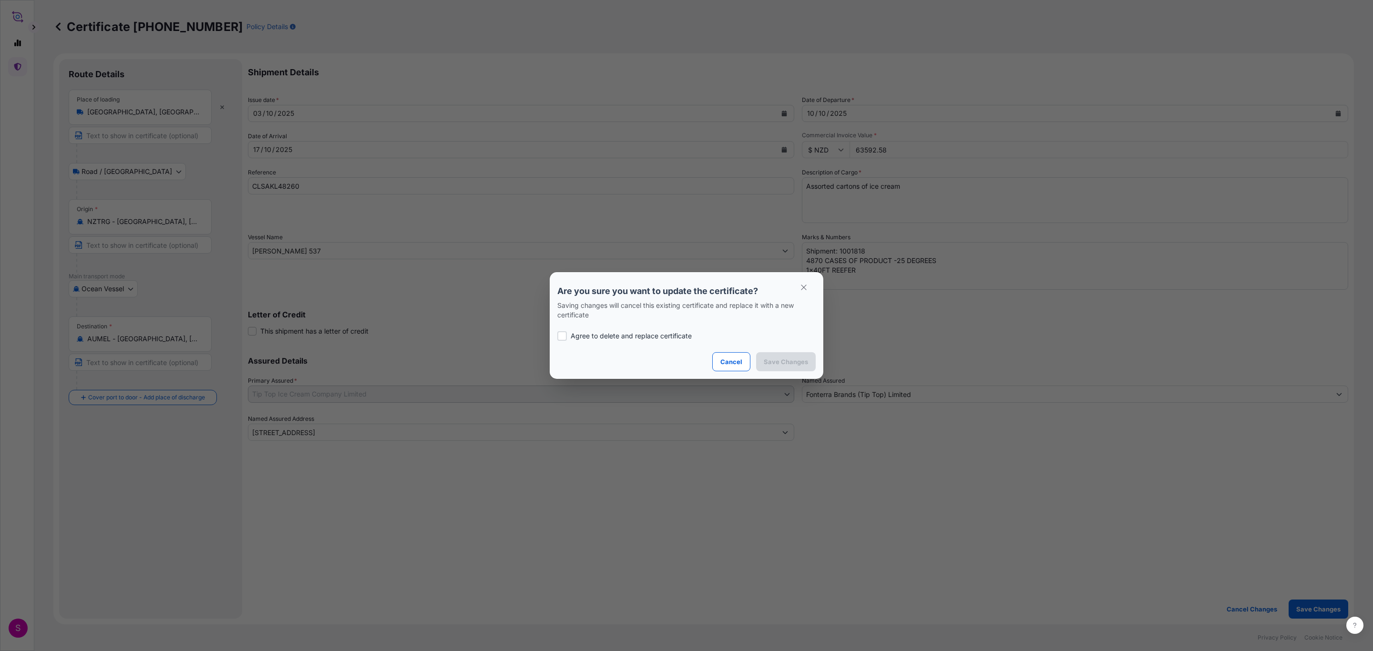
click at [603, 332] on p "Agree to delete and replace certificate" at bounding box center [631, 336] width 121 height 10
checkbox input "true"
click at [790, 360] on p "Save Changes" at bounding box center [786, 362] width 44 height 10
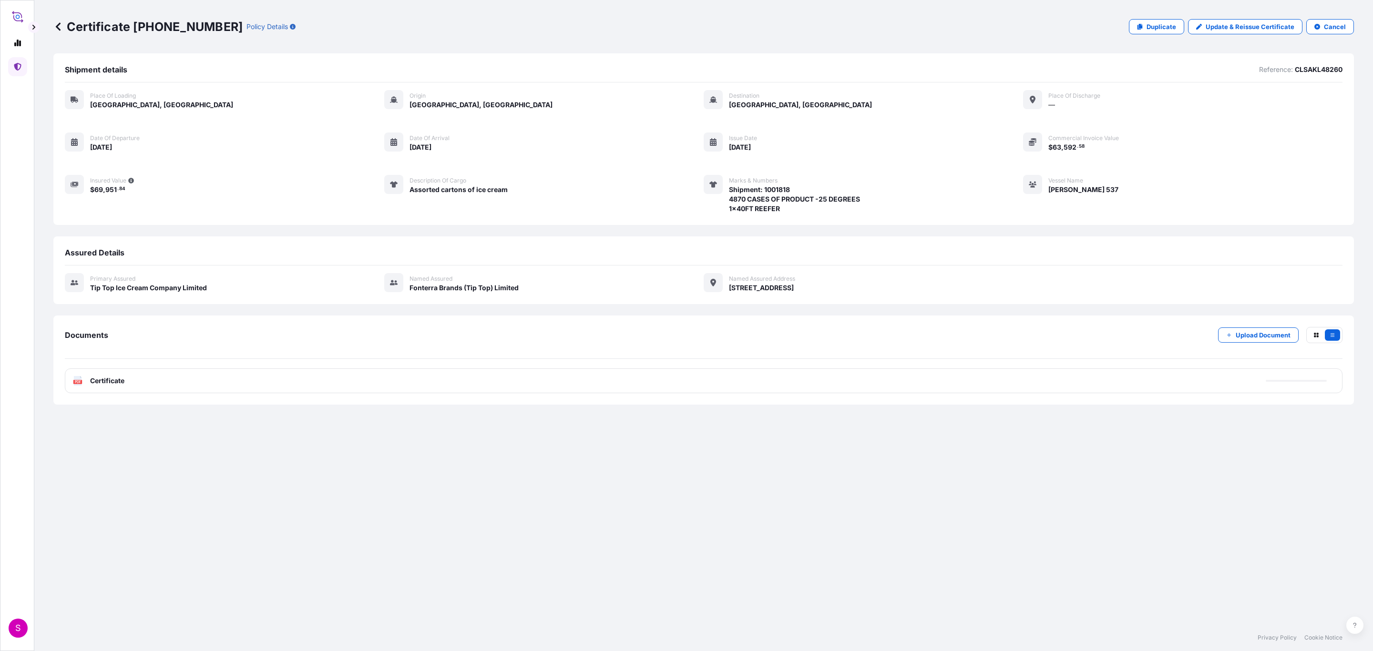
click at [782, 185] on span "Shipment: 1001818 4870 CASES OF PRODUCT -25 DEGREES 1x40FT REEFER" at bounding box center [794, 199] width 131 height 29
copy span "1001818"
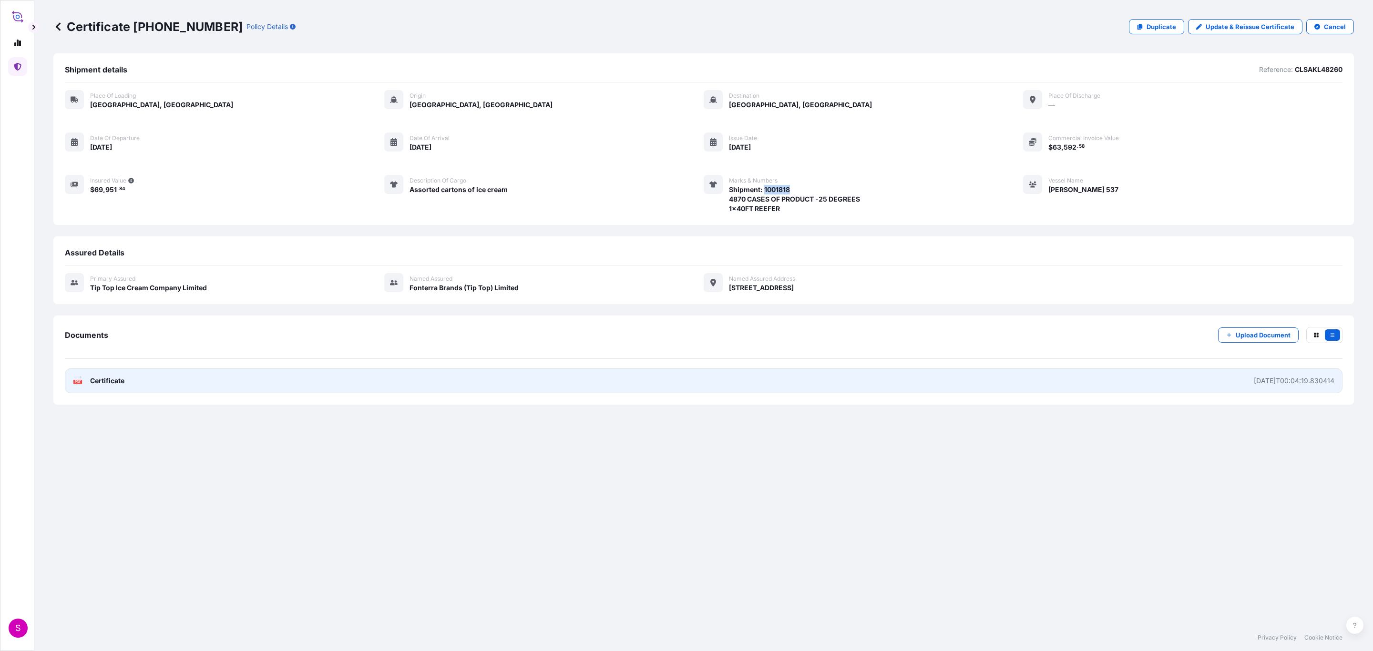
click at [119, 382] on span "Certificate" at bounding box center [107, 381] width 34 height 10
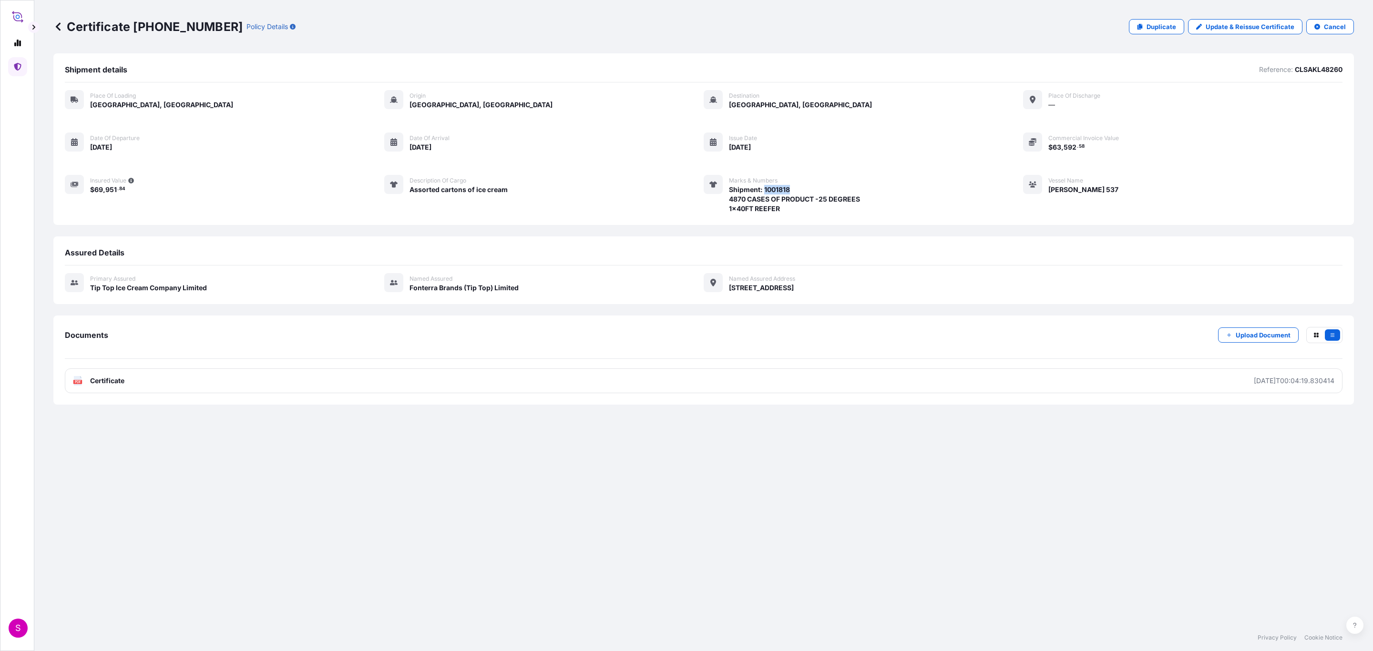
click at [21, 68] on icon at bounding box center [17, 67] width 7 height 8
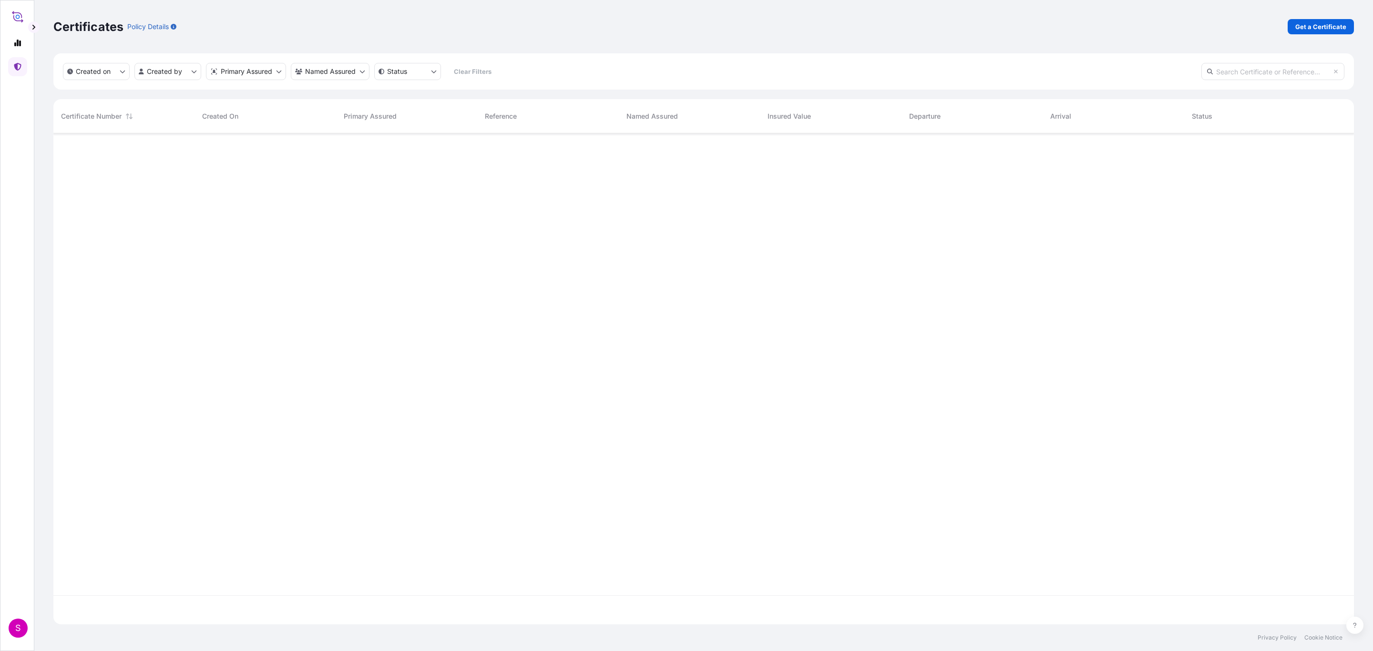
scroll to position [485, 1289]
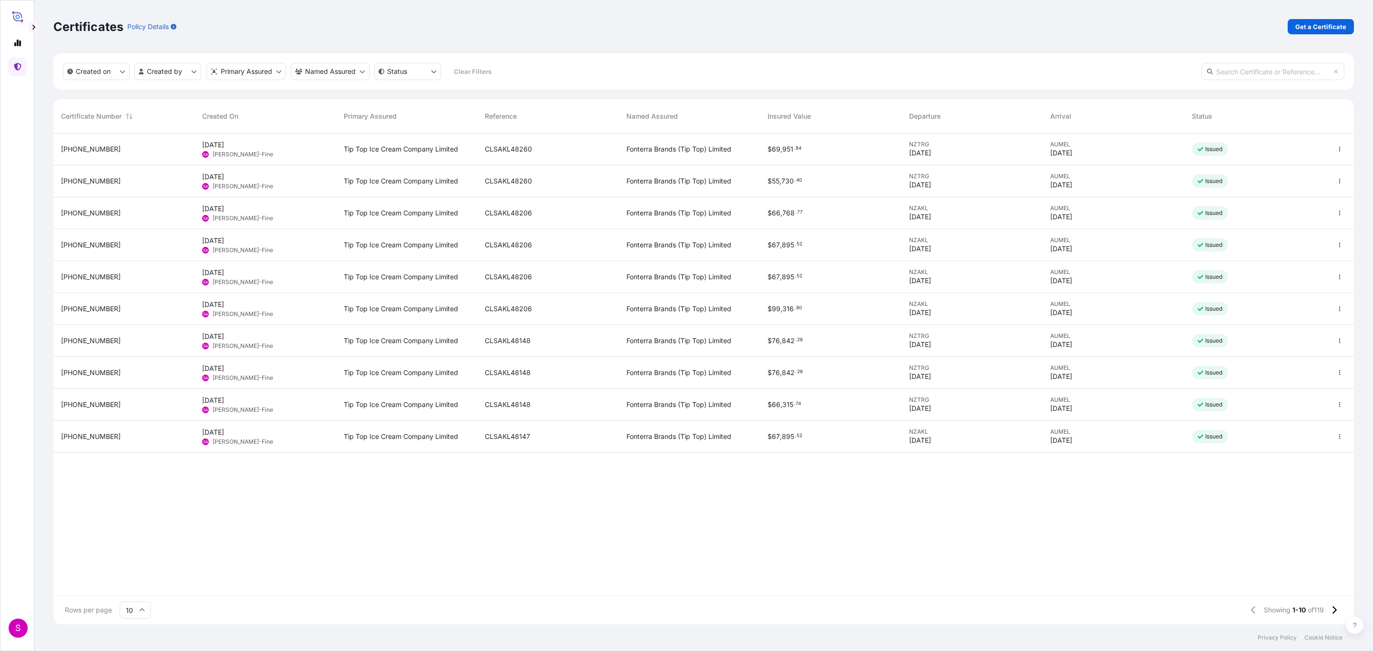
click at [369, 186] on div "Tip Top Ice Cream Company Limited" at bounding box center [406, 181] width 141 height 32
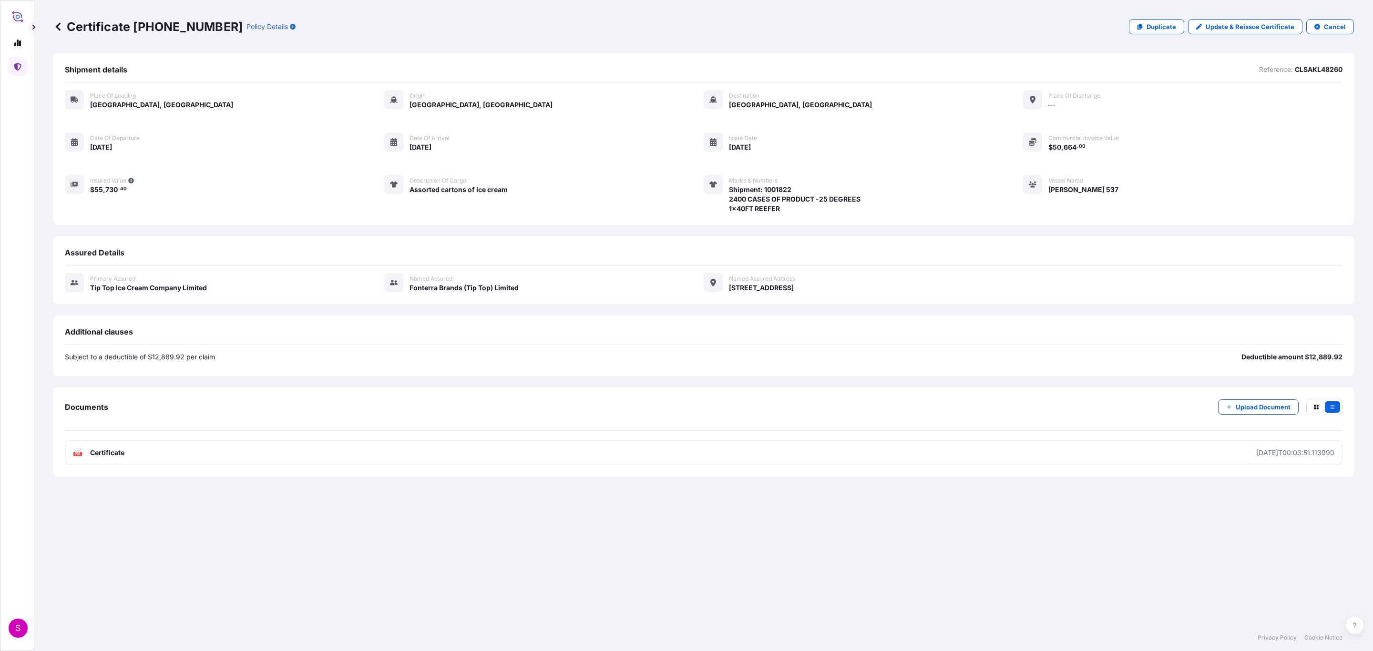
click at [107, 451] on span "Certificate" at bounding box center [107, 453] width 34 height 10
